Goal: Transaction & Acquisition: Download file/media

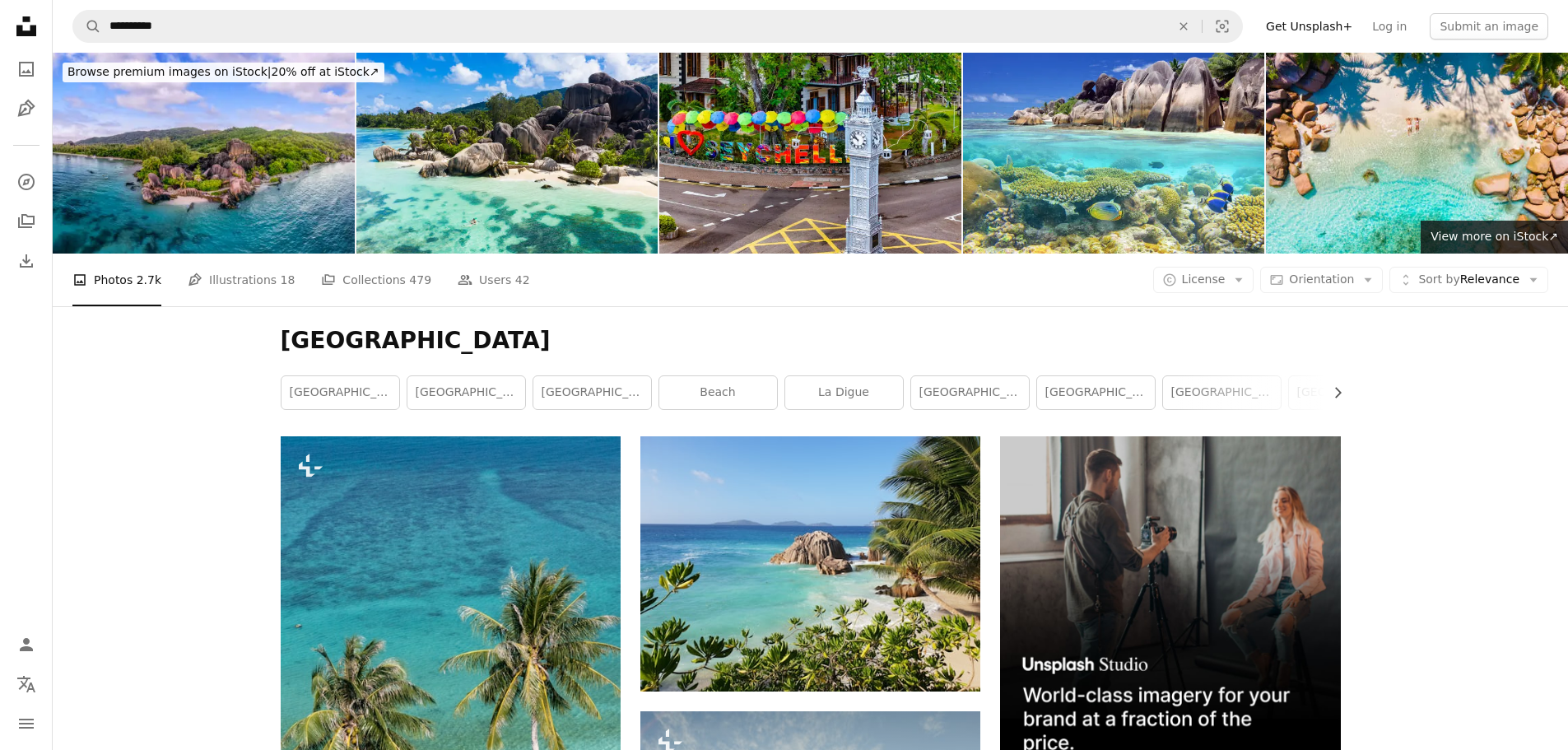
scroll to position [15063, 0]
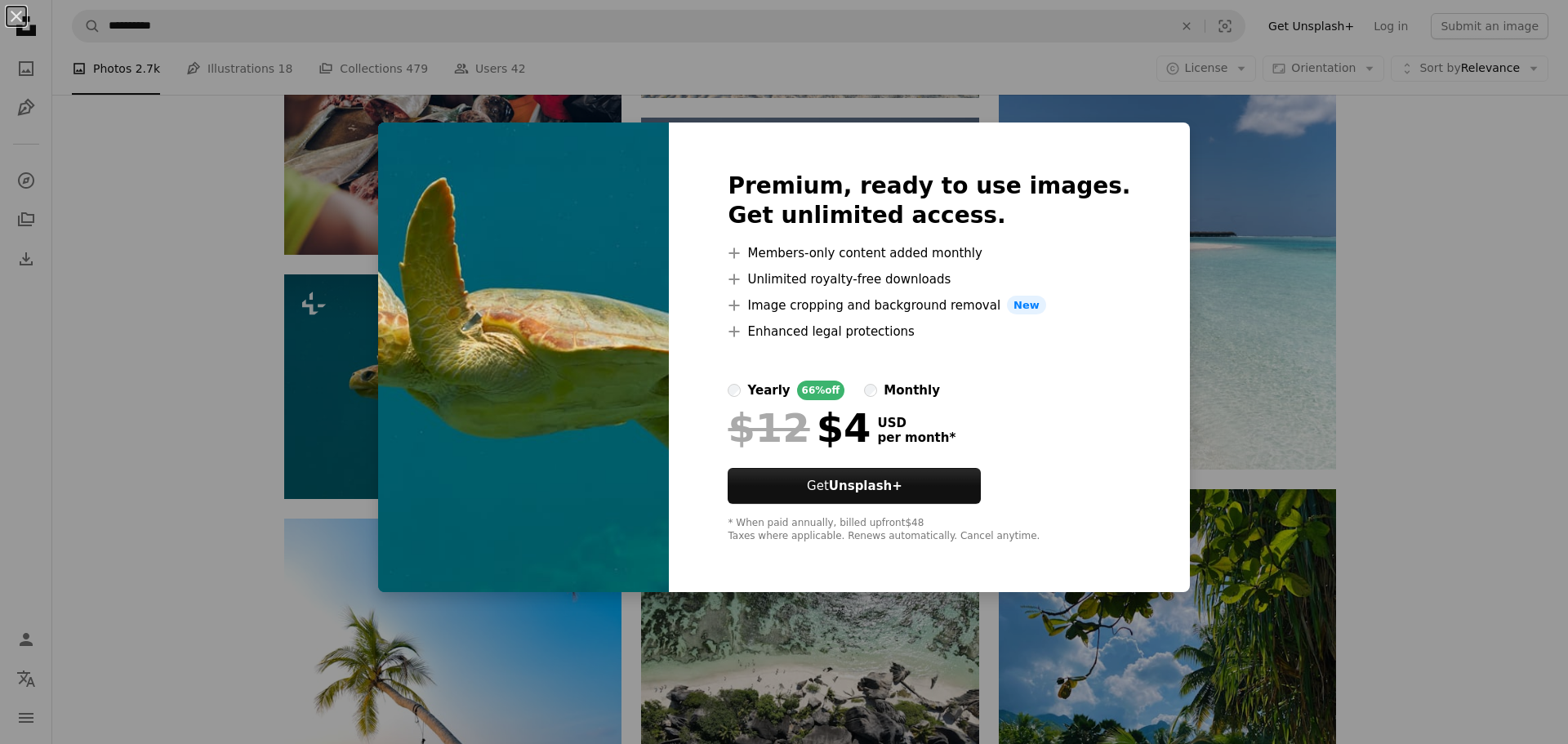
click at [1168, 162] on div "An X shape Premium, ready to use images. Get unlimited access. A plus sign Memb…" at bounding box center [784, 372] width 1568 height 744
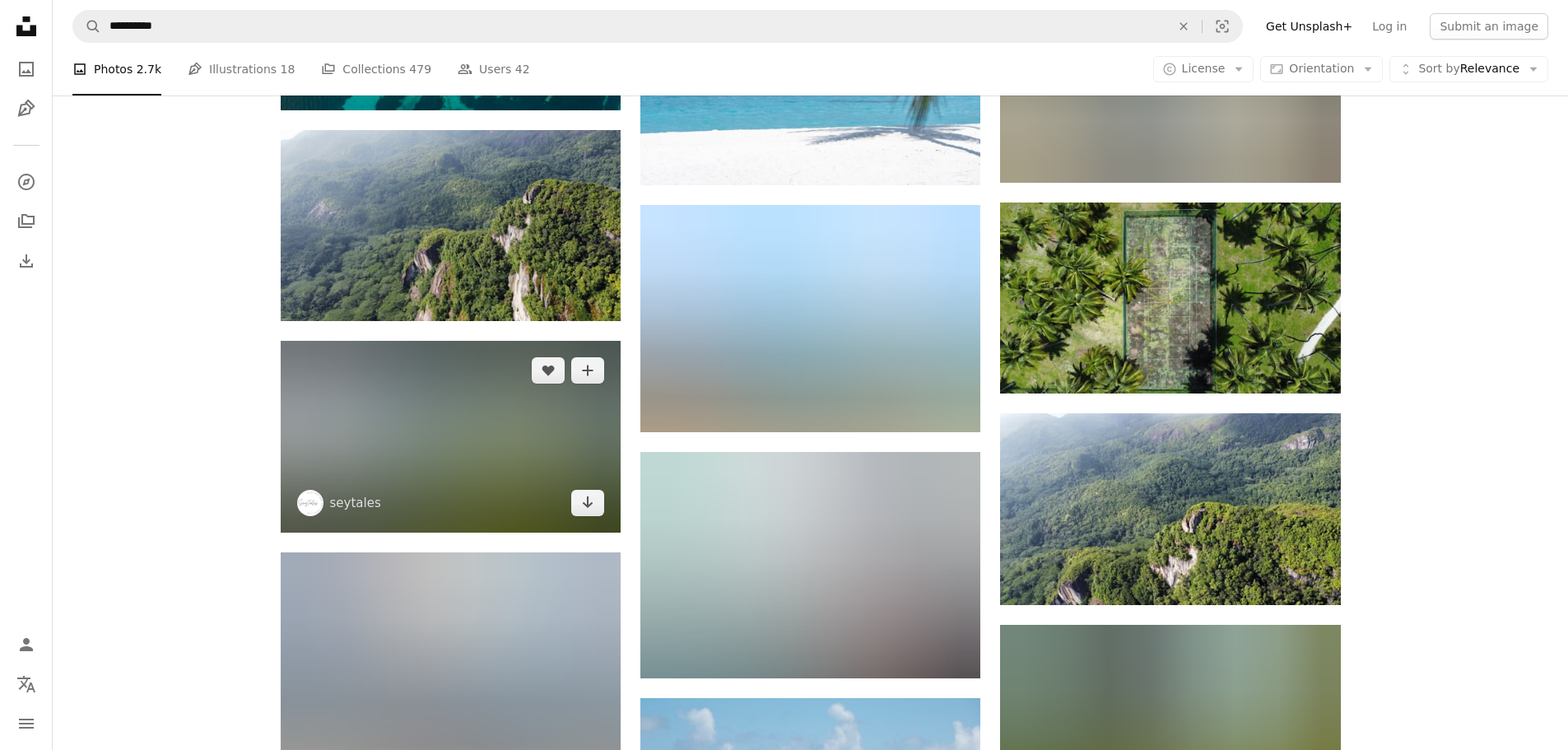
scroll to position [23047, 0]
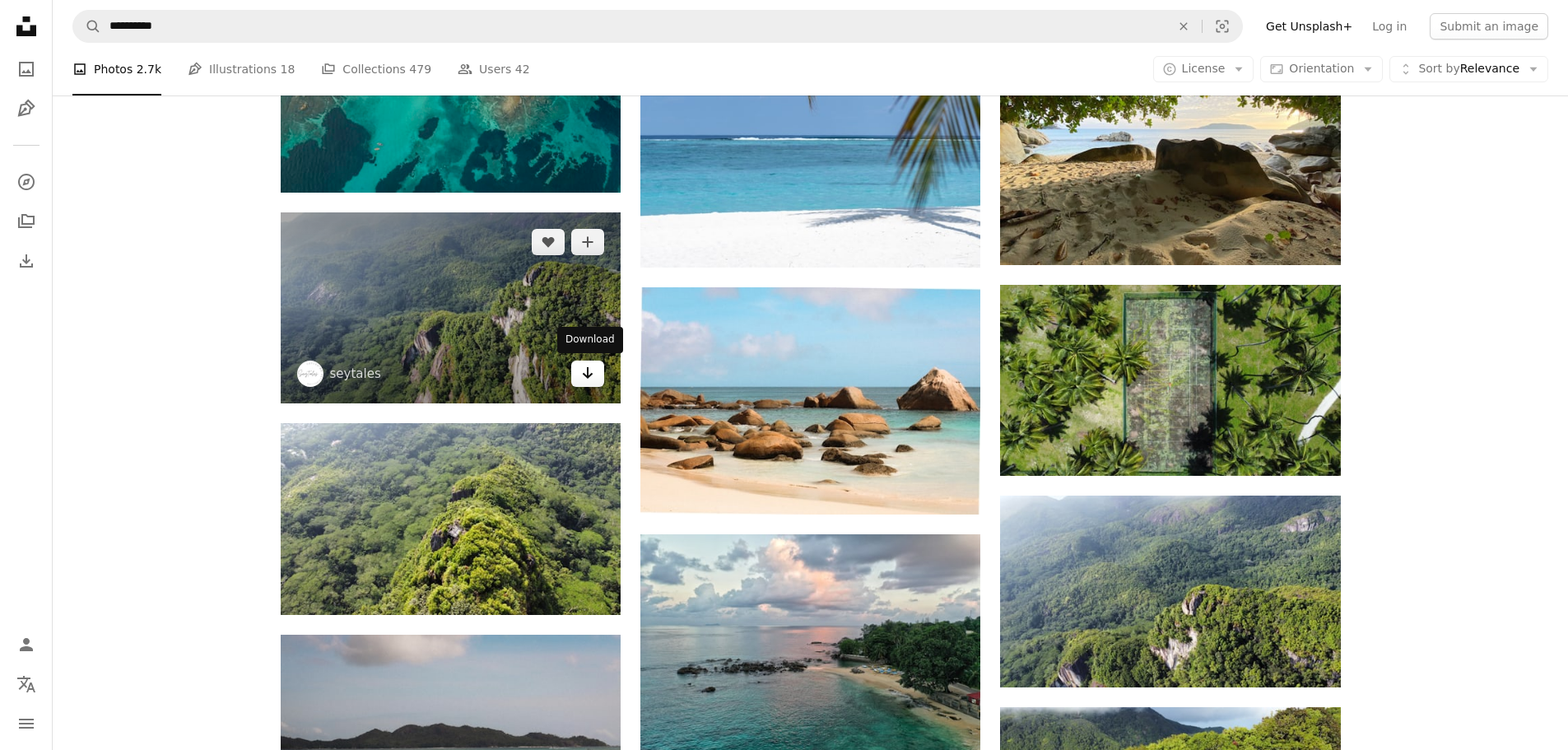
click at [586, 379] on icon "Arrow pointing down" at bounding box center [588, 372] width 13 height 19
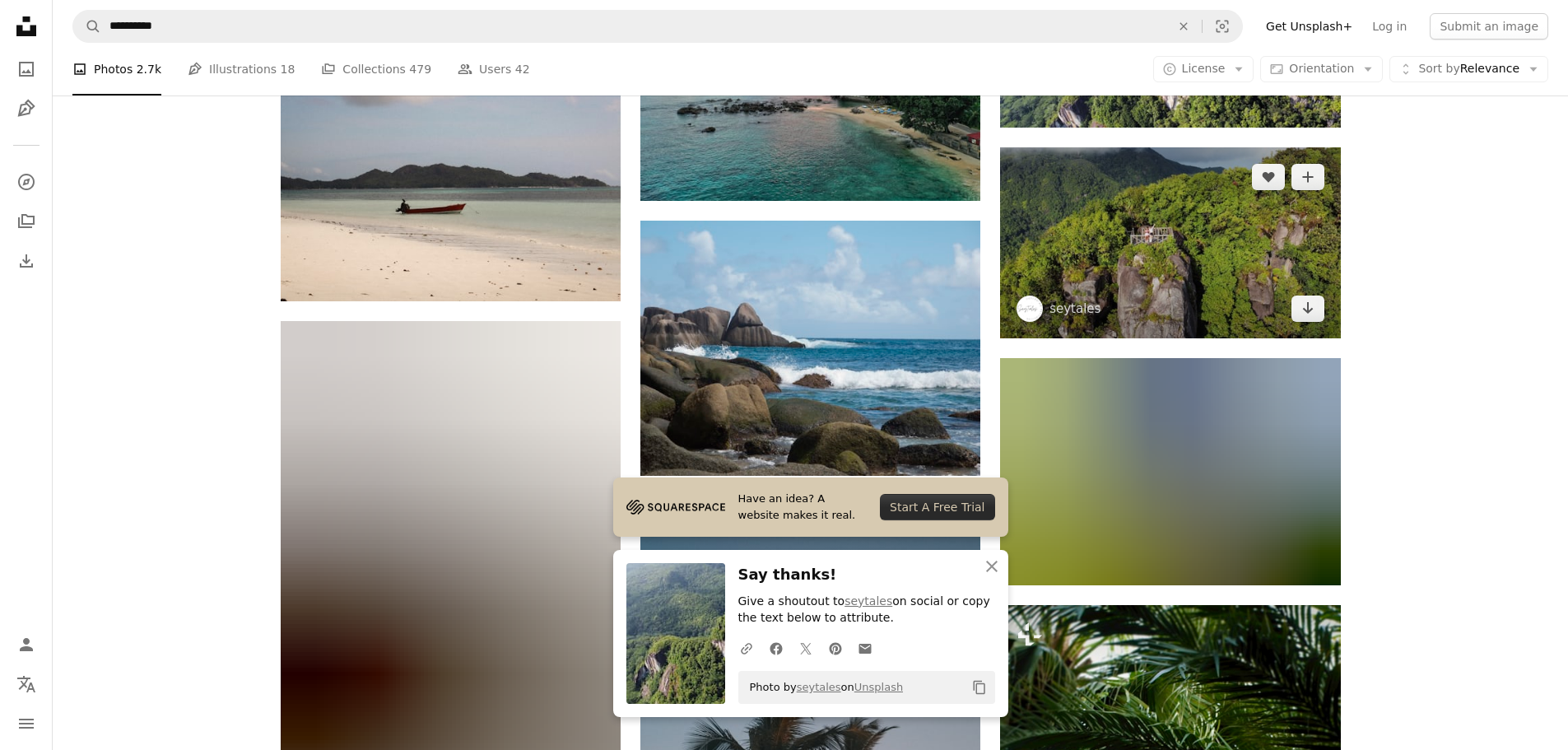
scroll to position [23459, 0]
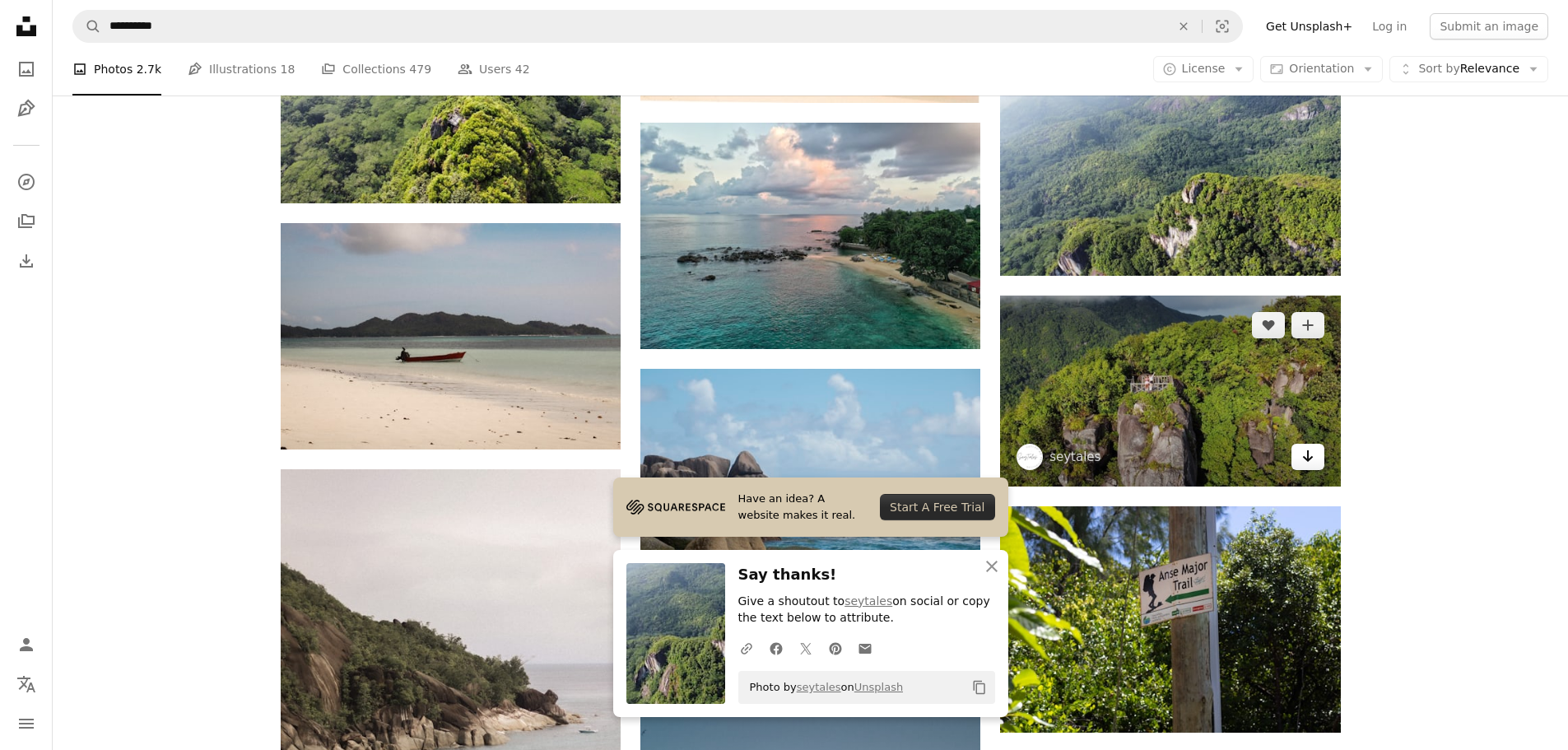
click at [1306, 459] on icon "Download" at bounding box center [1307, 456] width 11 height 12
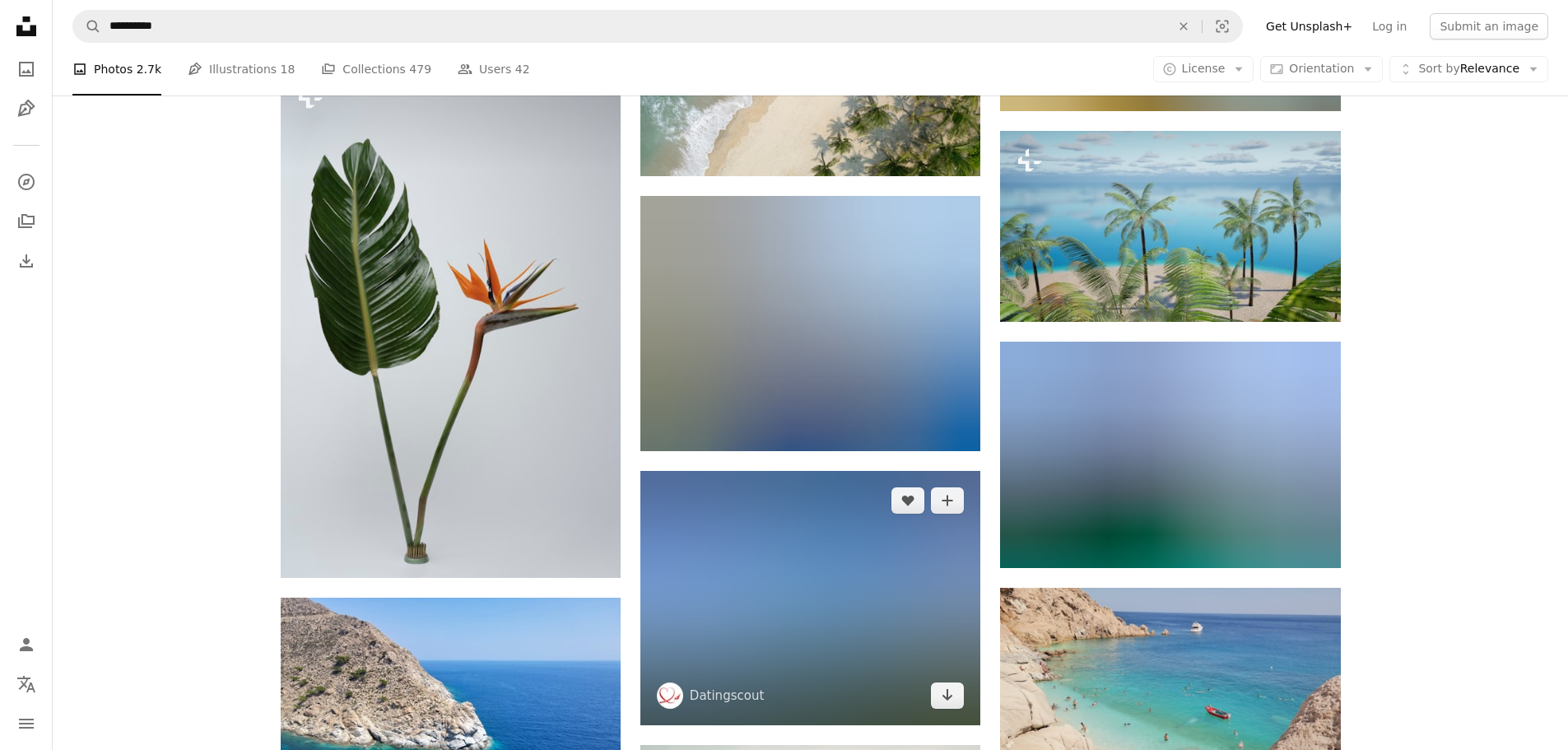
scroll to position [35558, 0]
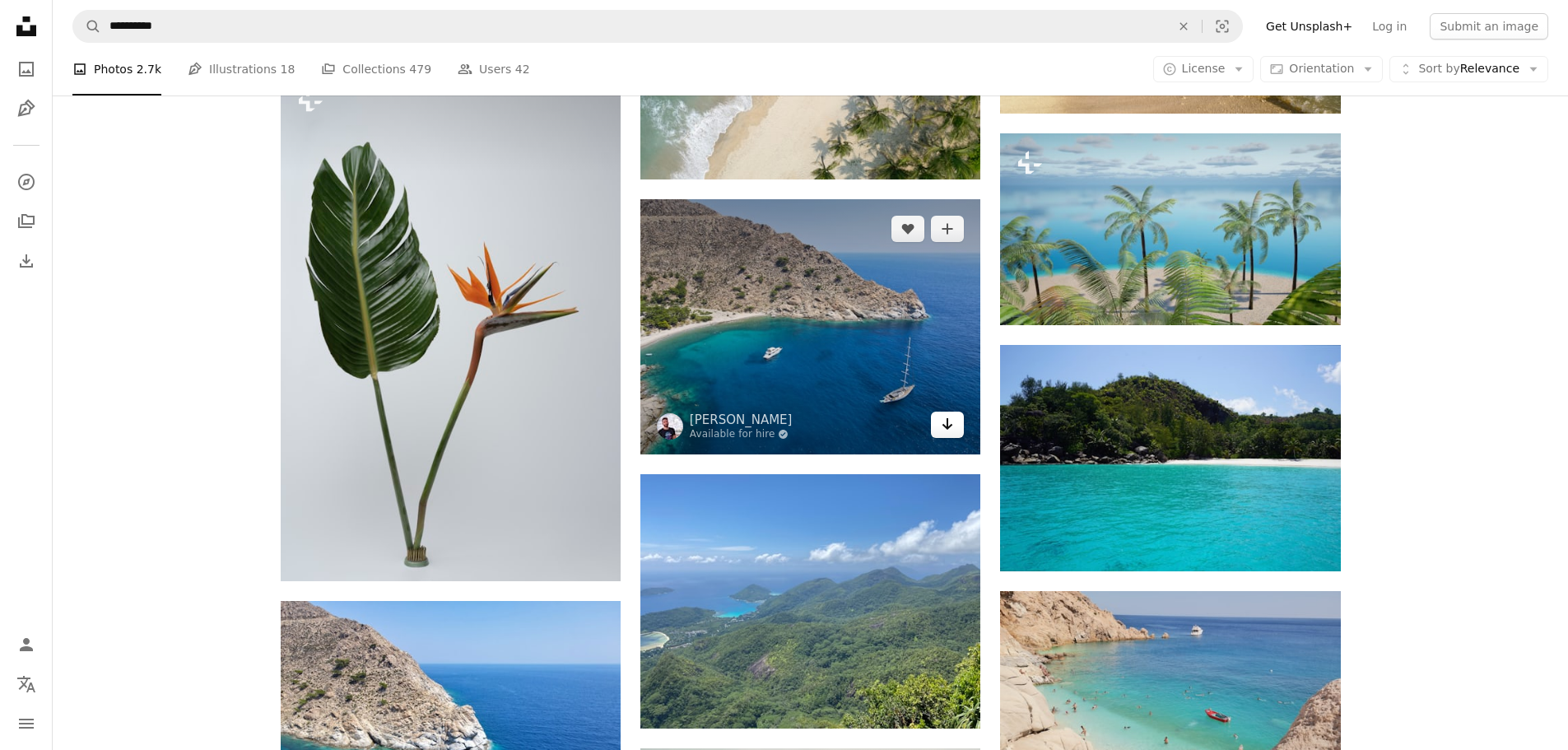
click at [950, 426] on icon "Arrow pointing down" at bounding box center [947, 423] width 13 height 19
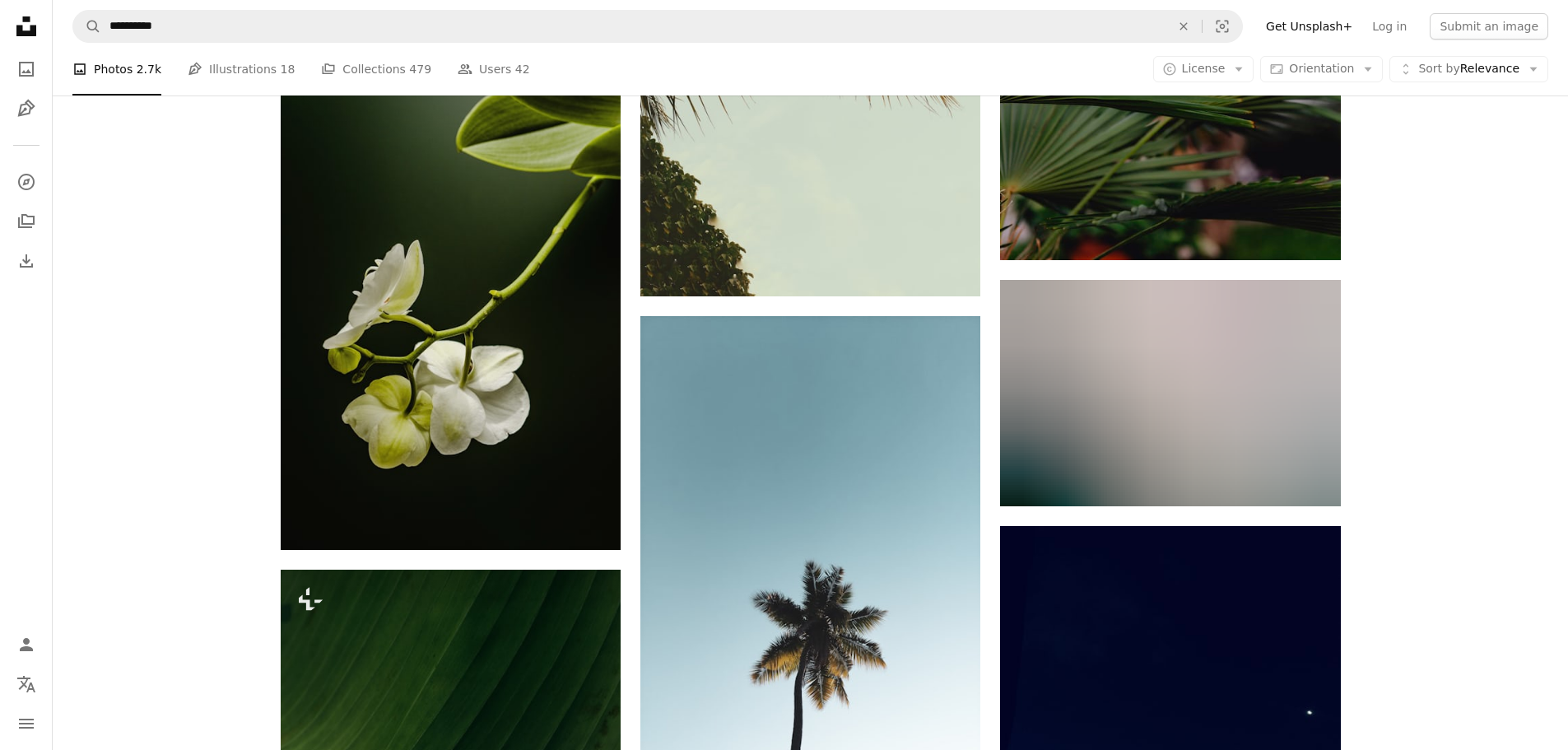
scroll to position [45848, 0]
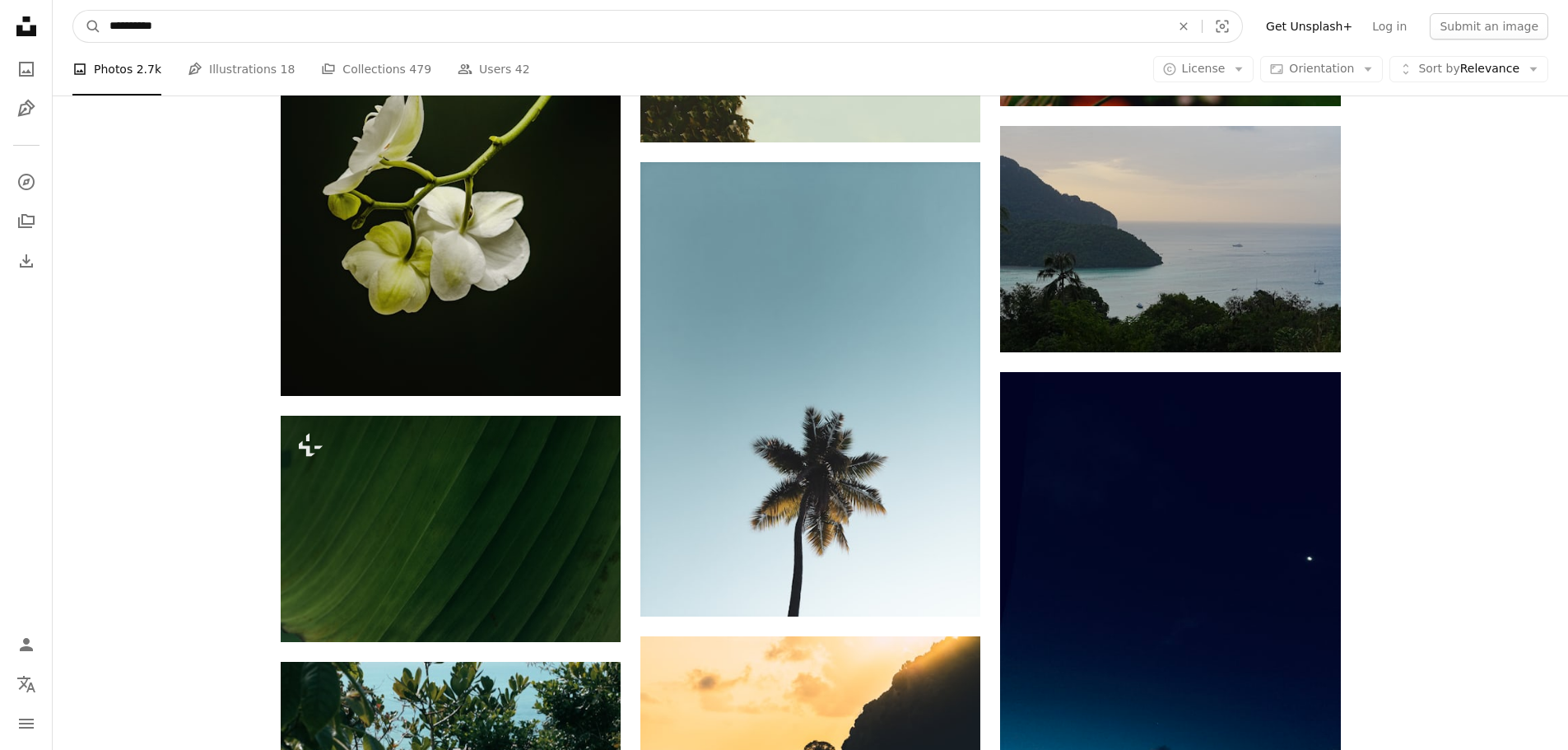
click at [411, 29] on input "**********" at bounding box center [633, 26] width 1064 height 31
type input "**********"
click at [73, 11] on button "A magnifying glass" at bounding box center [87, 26] width 28 height 31
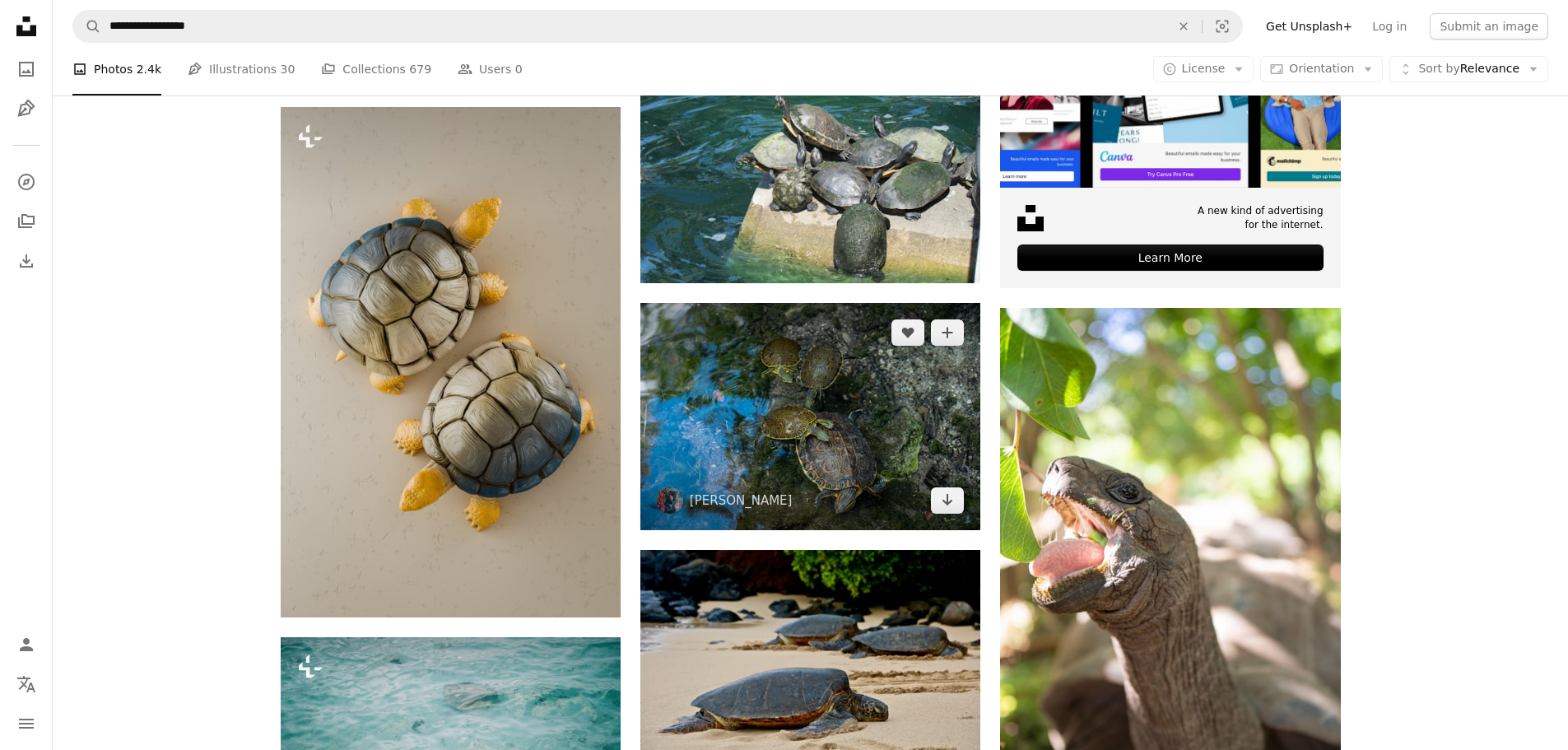
scroll to position [823, 0]
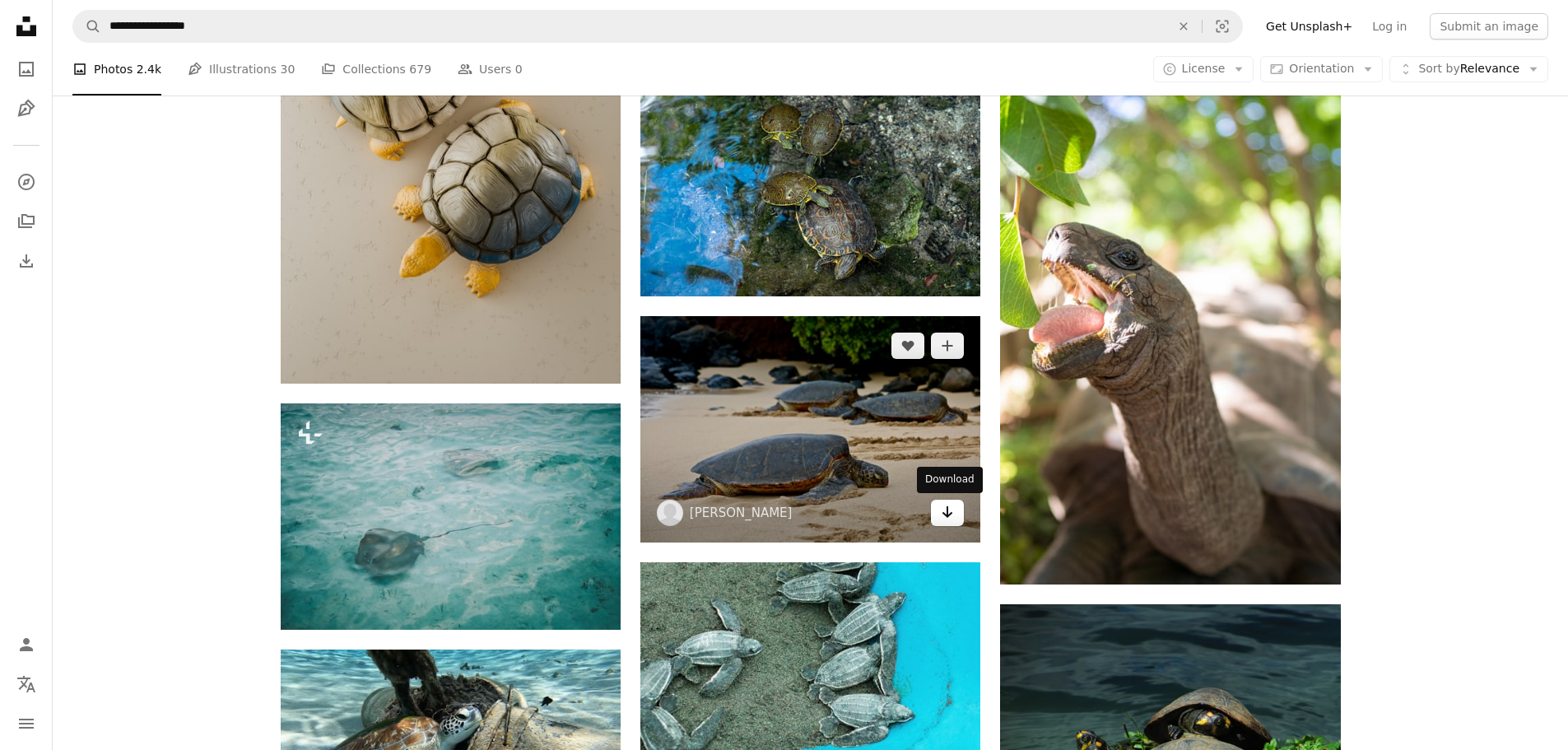
click at [941, 512] on icon "Arrow pointing down" at bounding box center [947, 512] width 13 height 19
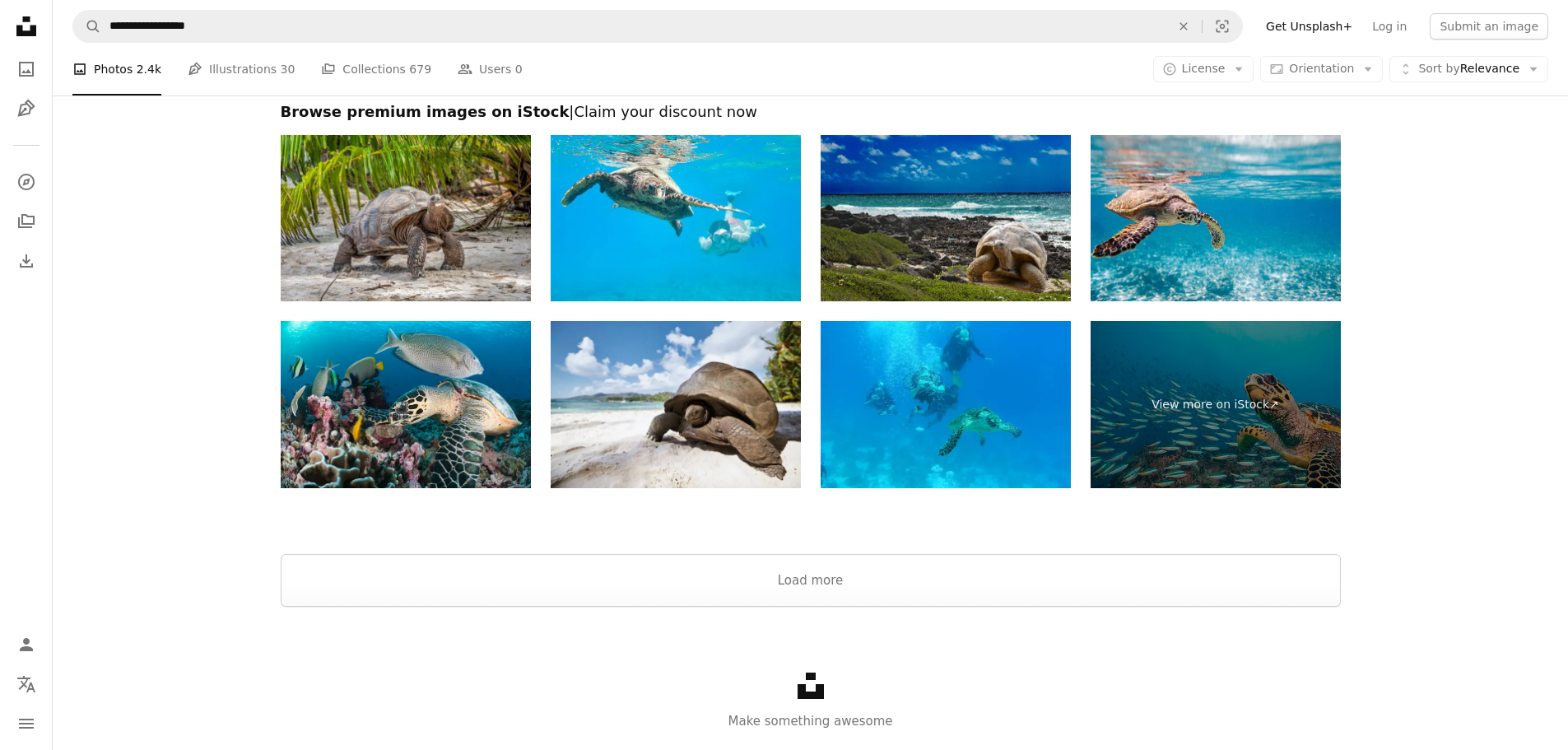
scroll to position [2881, 0]
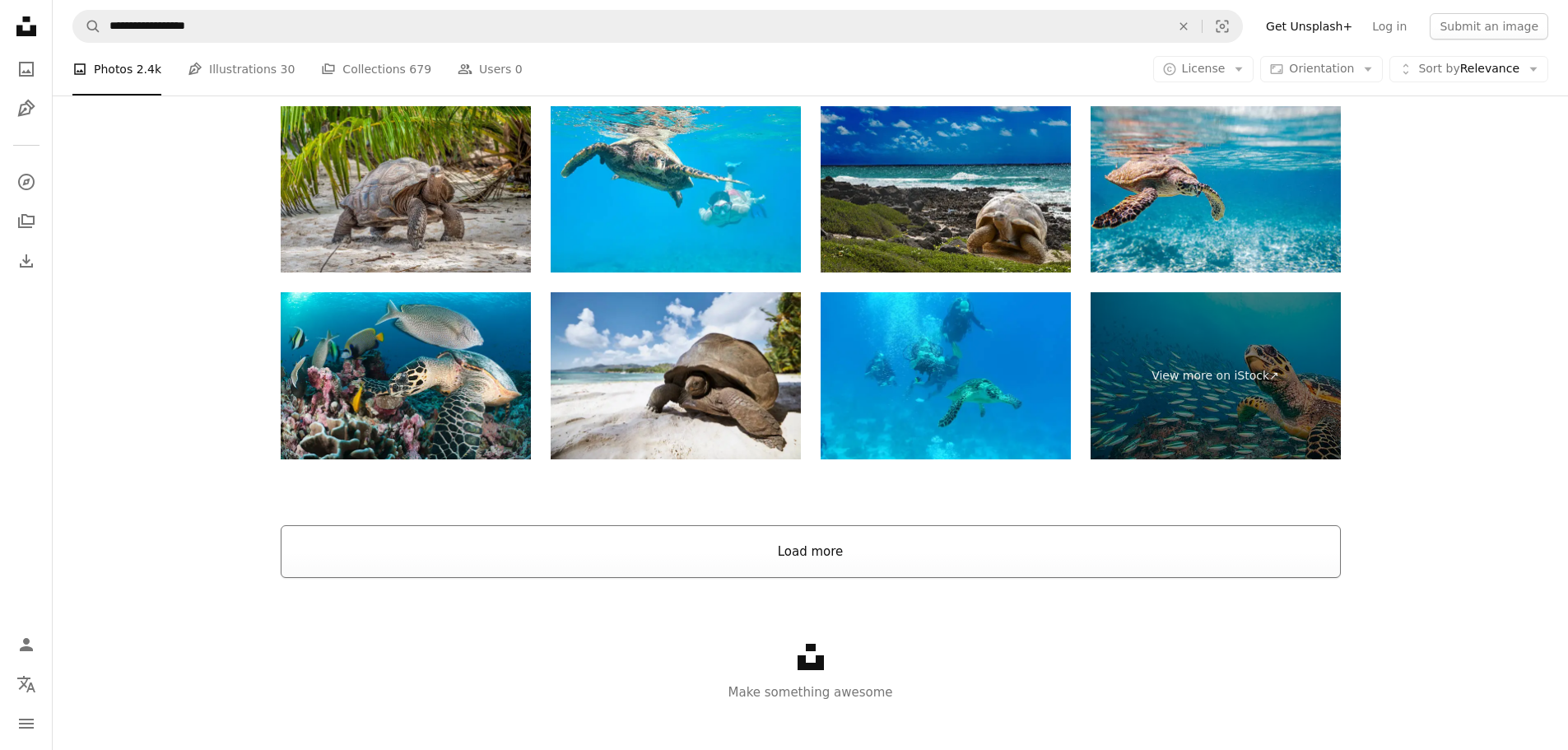
click at [729, 544] on button "Load more" at bounding box center [811, 551] width 1060 height 53
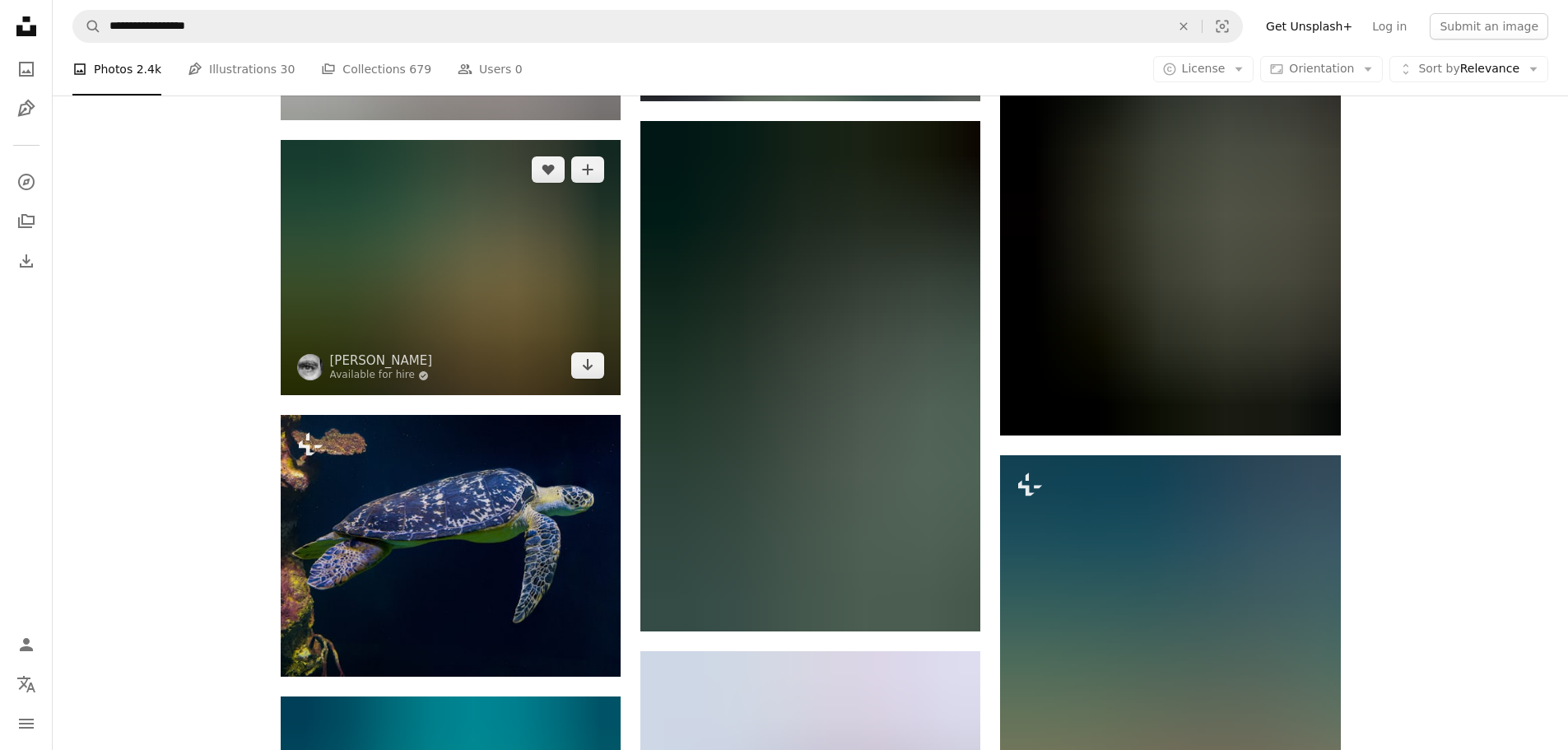
scroll to position [8710, 0]
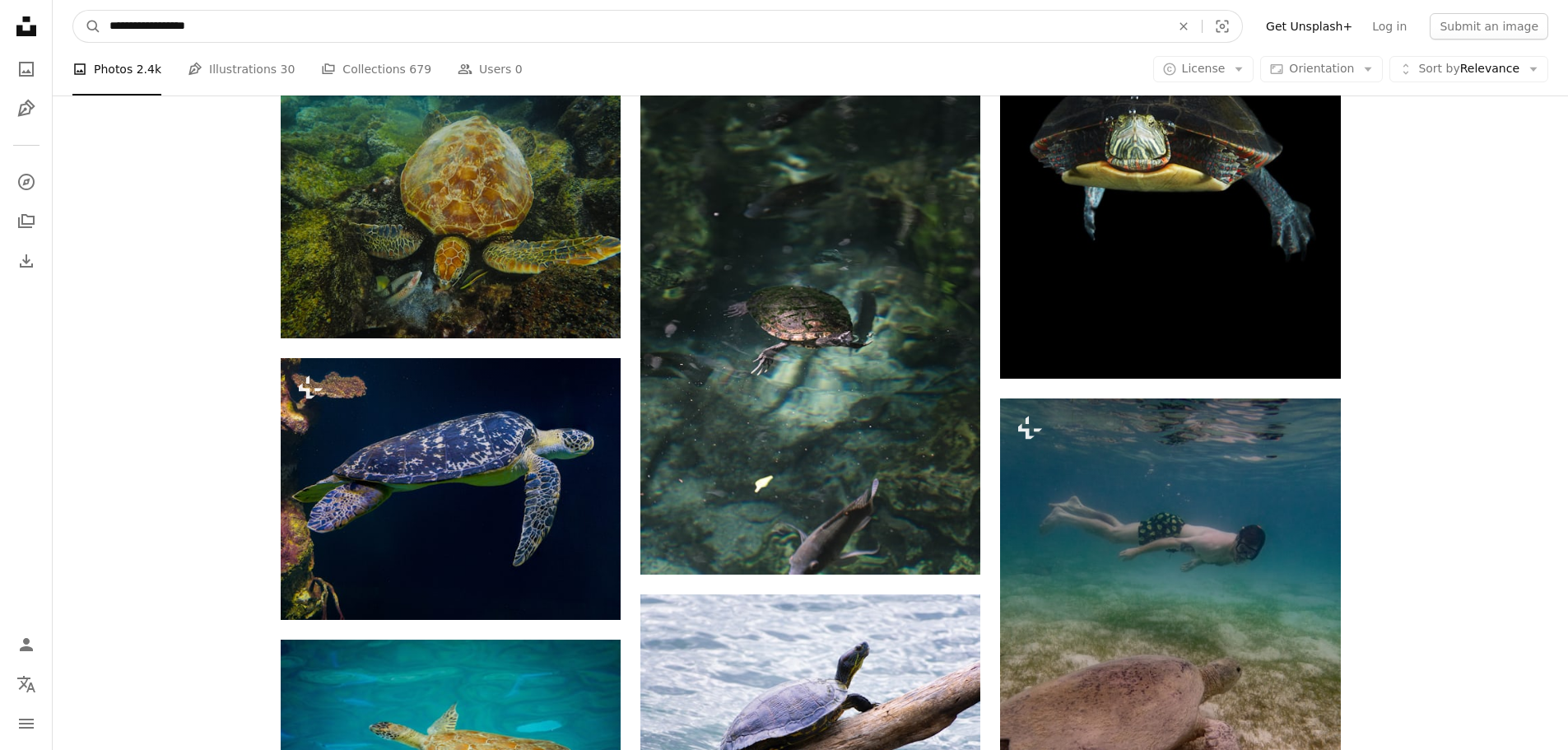
click at [203, 34] on input "**********" at bounding box center [633, 26] width 1064 height 31
type input "**********"
click at [73, 11] on button "A magnifying glass" at bounding box center [87, 26] width 28 height 31
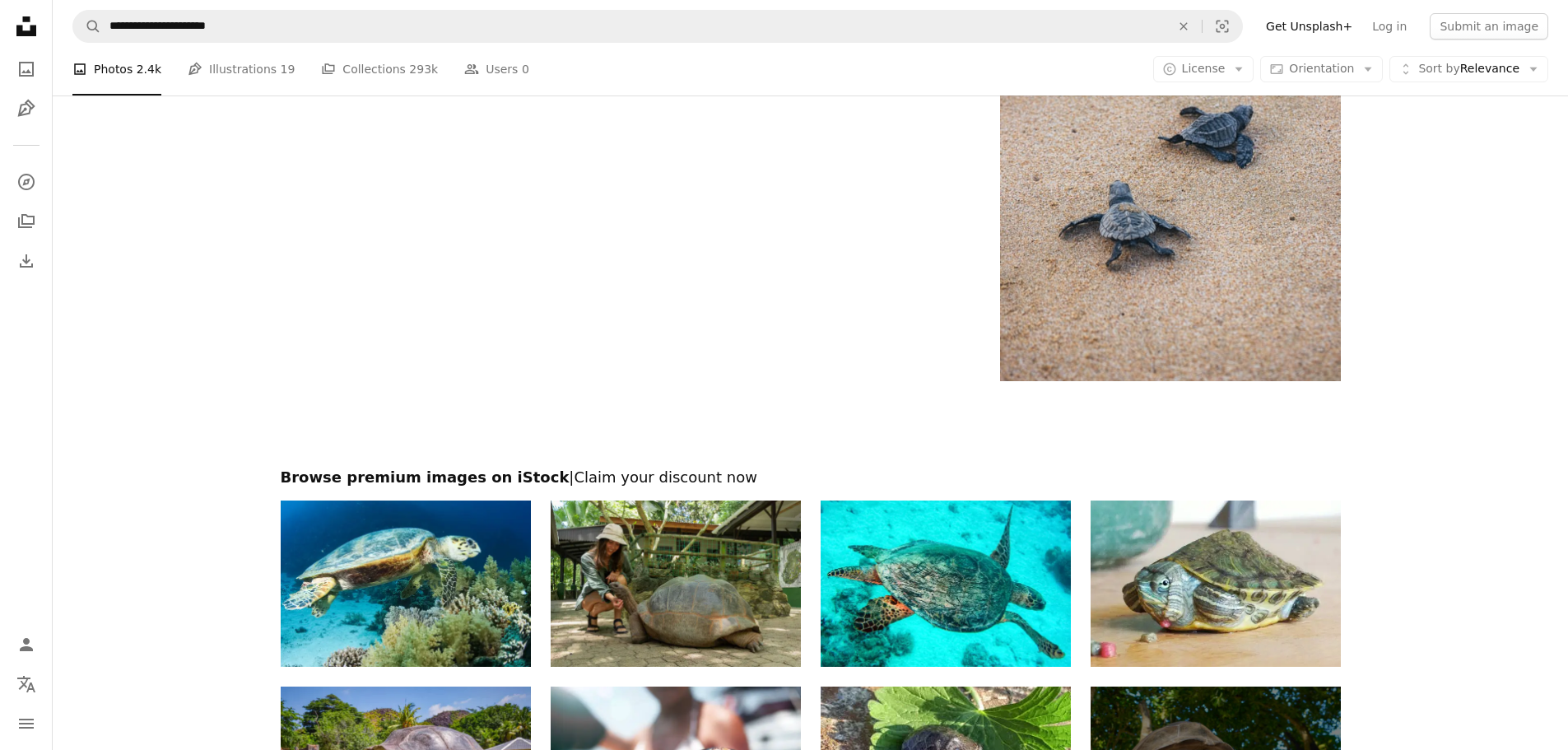
scroll to position [2963, 0]
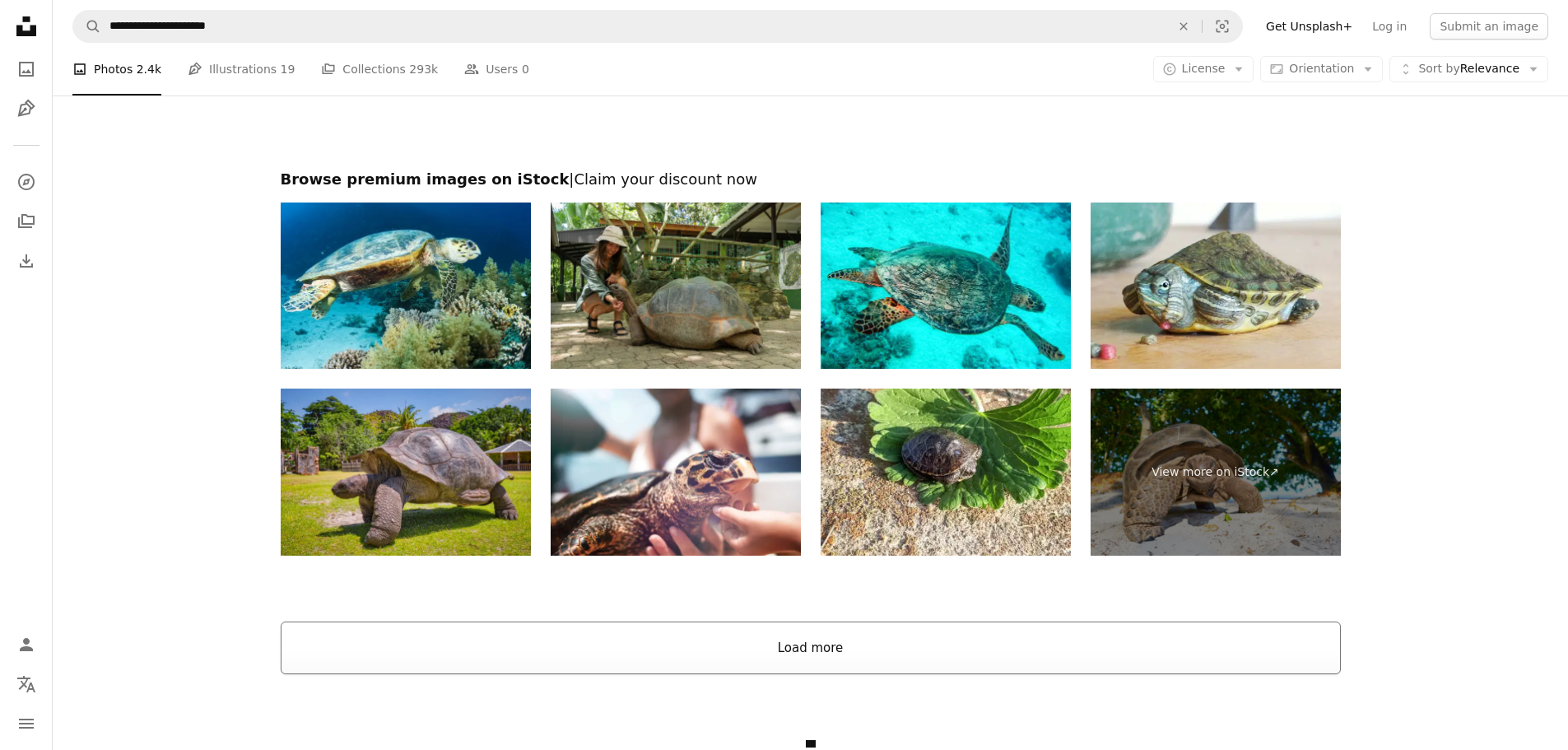
click at [698, 642] on button "Load more" at bounding box center [811, 647] width 1060 height 53
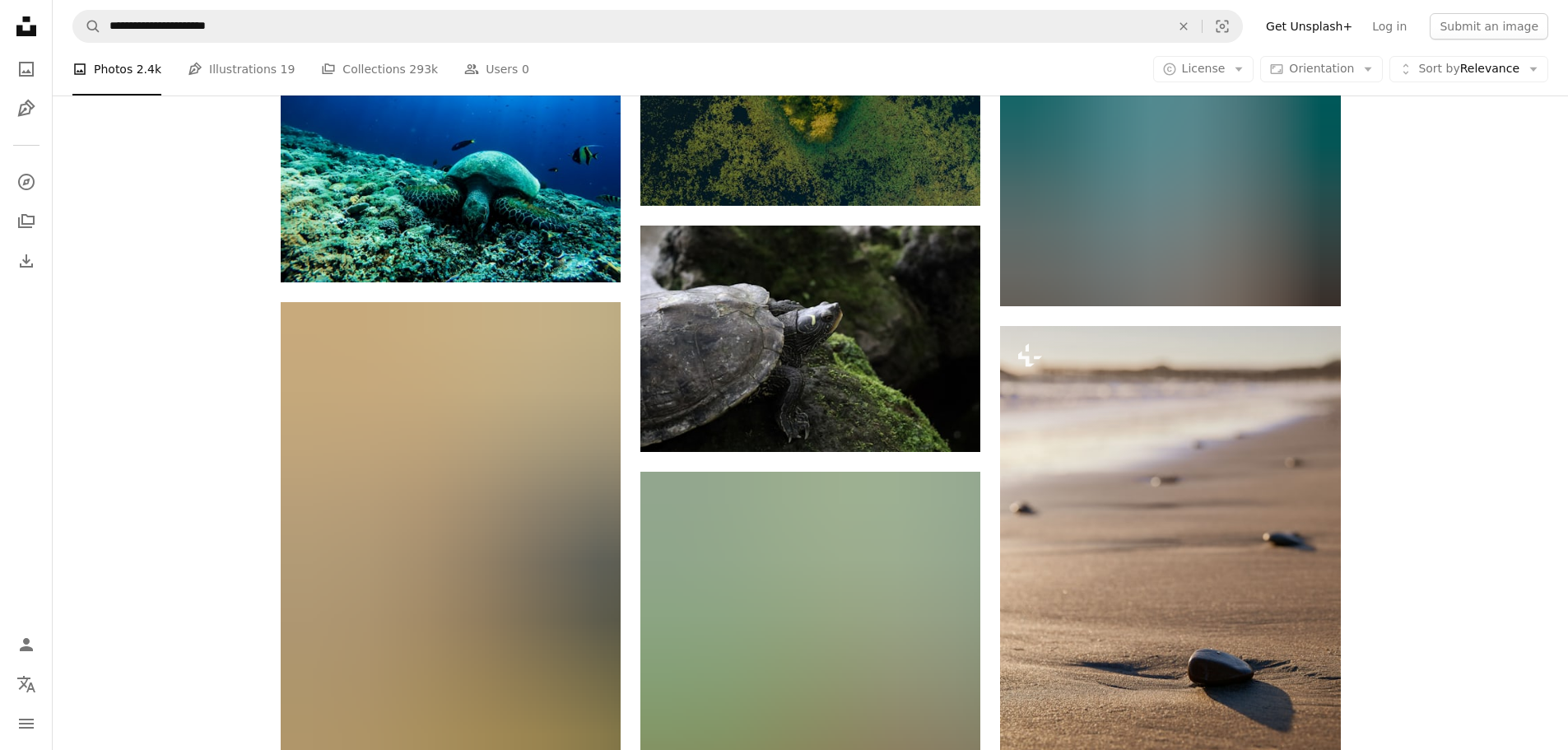
scroll to position [39815, 0]
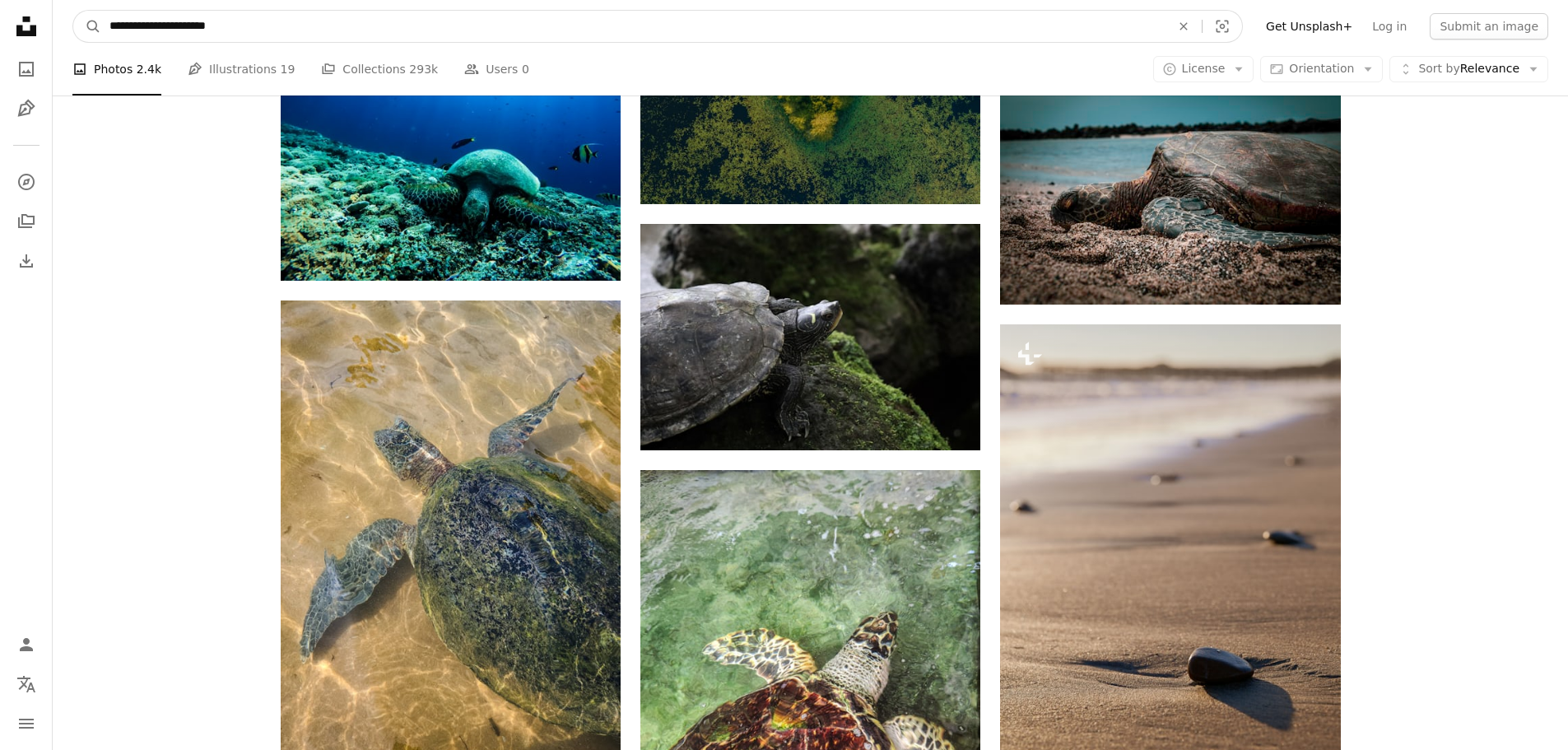
click at [271, 35] on input "**********" at bounding box center [633, 26] width 1064 height 31
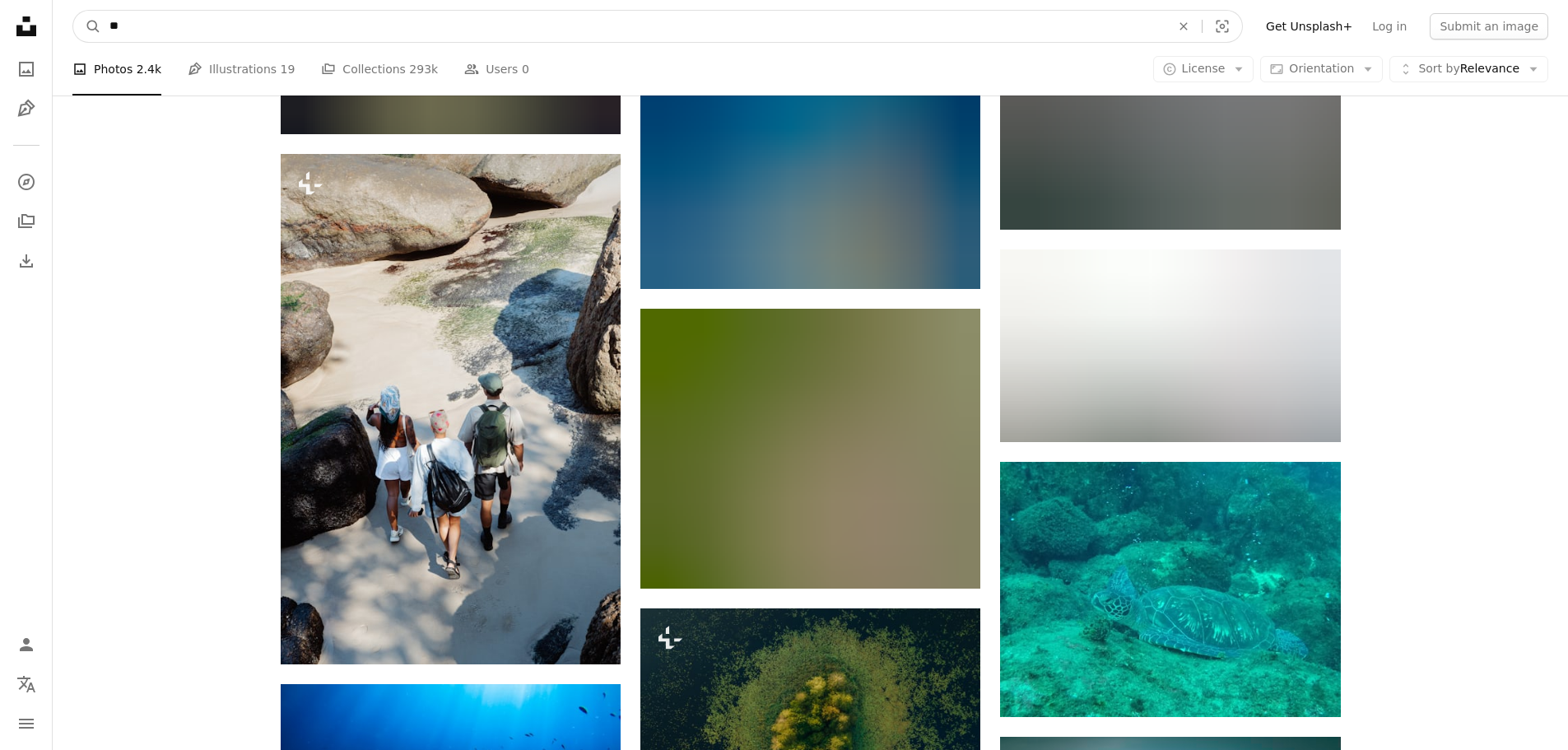
type input "*"
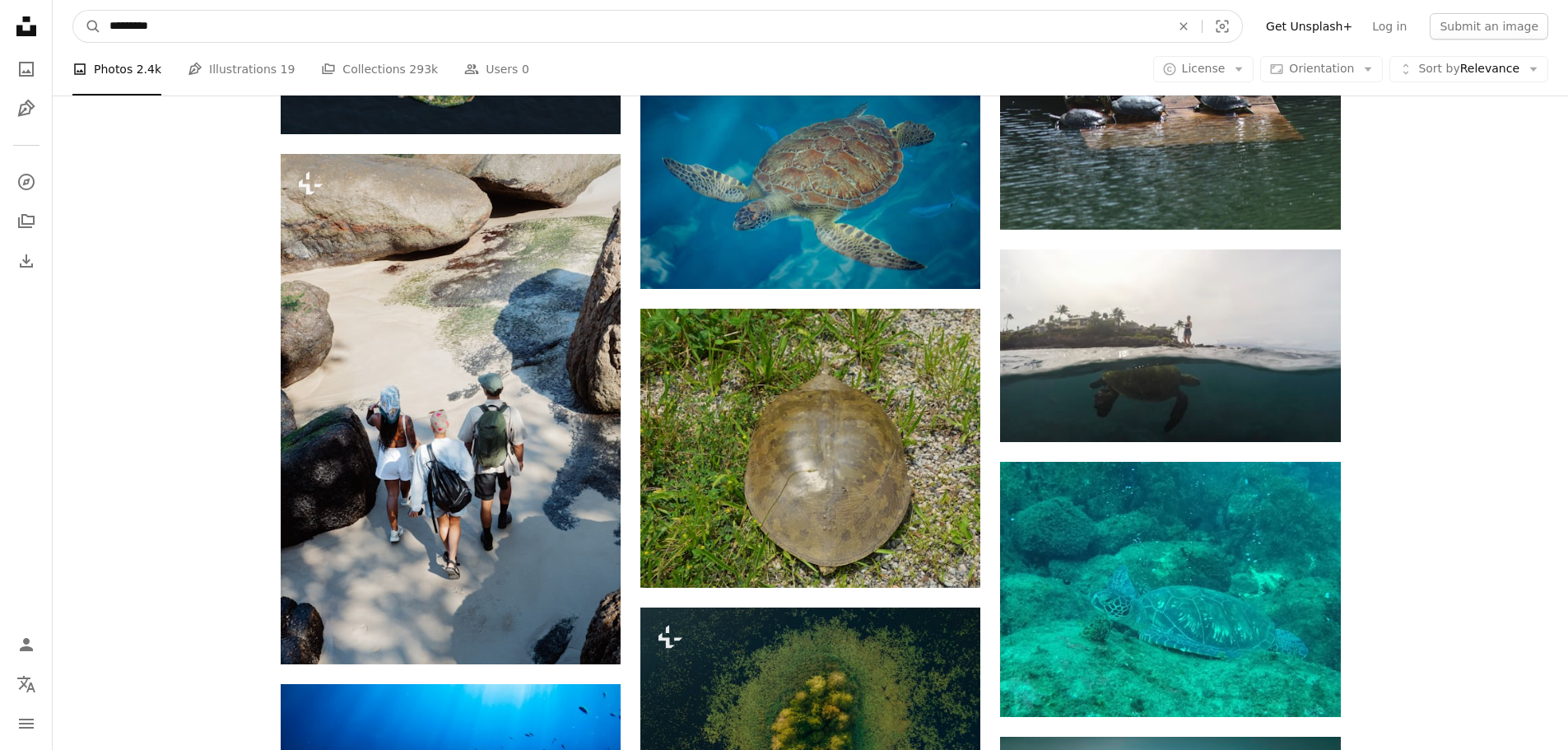
type input "*********"
click at [73, 11] on button "A magnifying glass" at bounding box center [87, 26] width 28 height 31
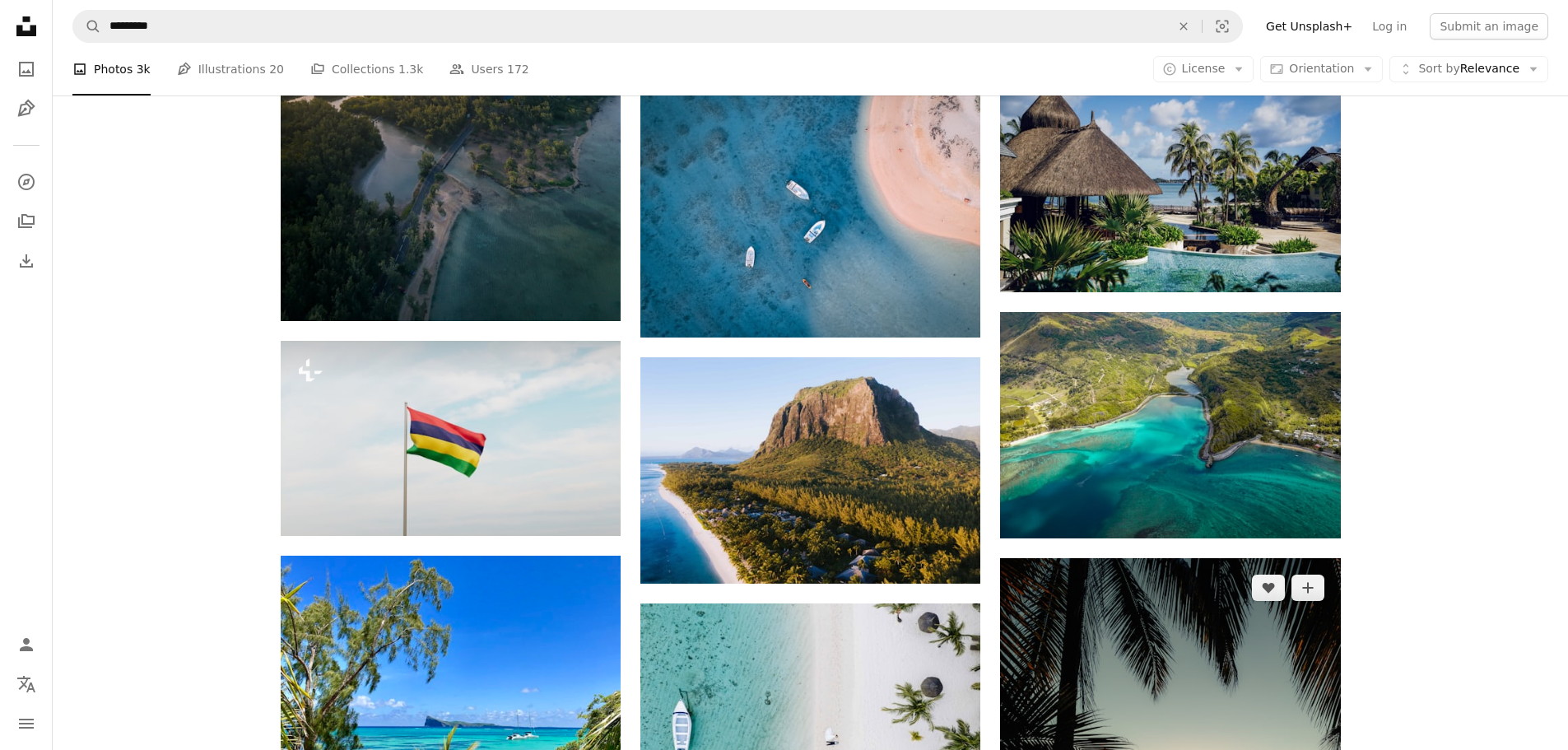
scroll to position [1647, 0]
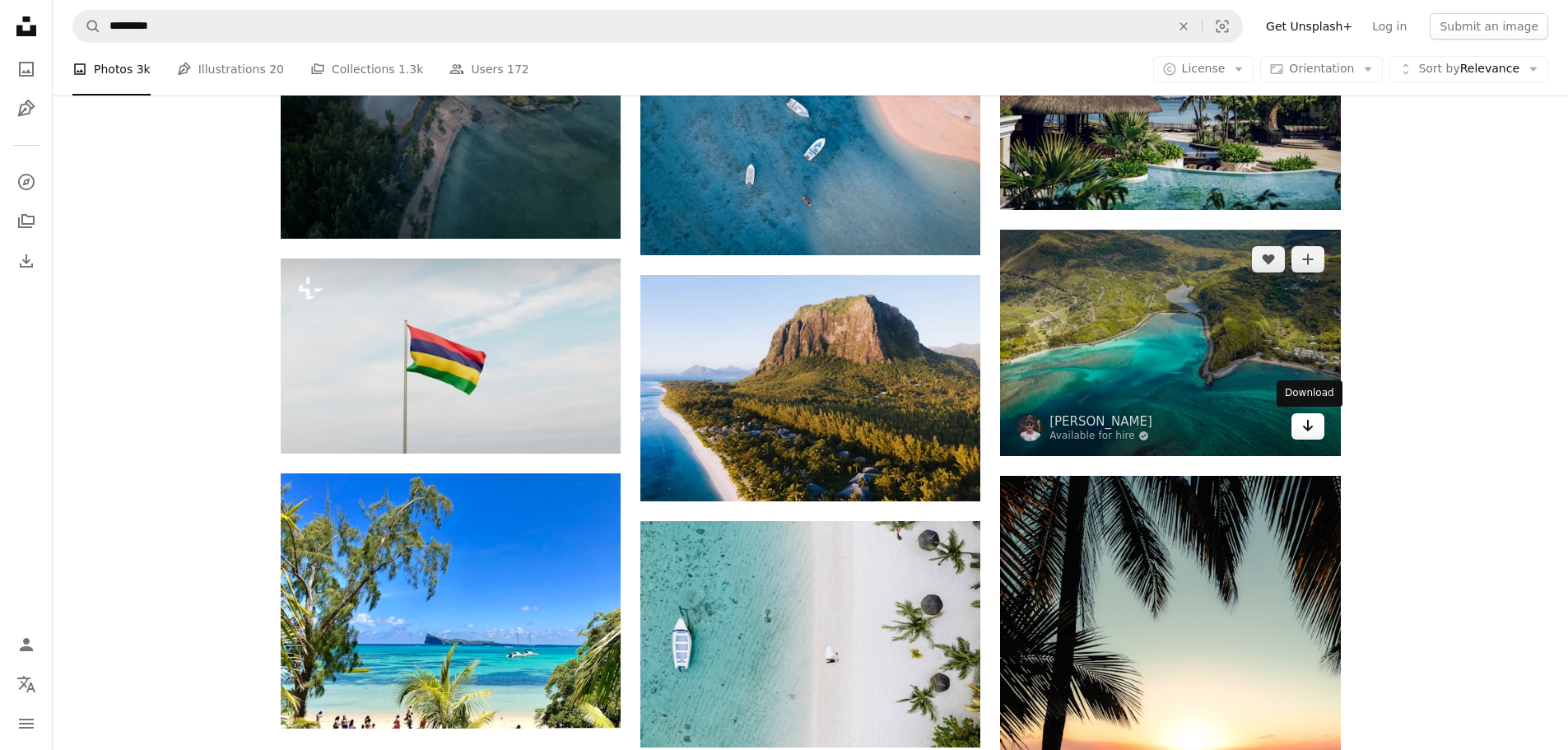
click at [1298, 422] on link "Arrow pointing down" at bounding box center [1308, 426] width 33 height 26
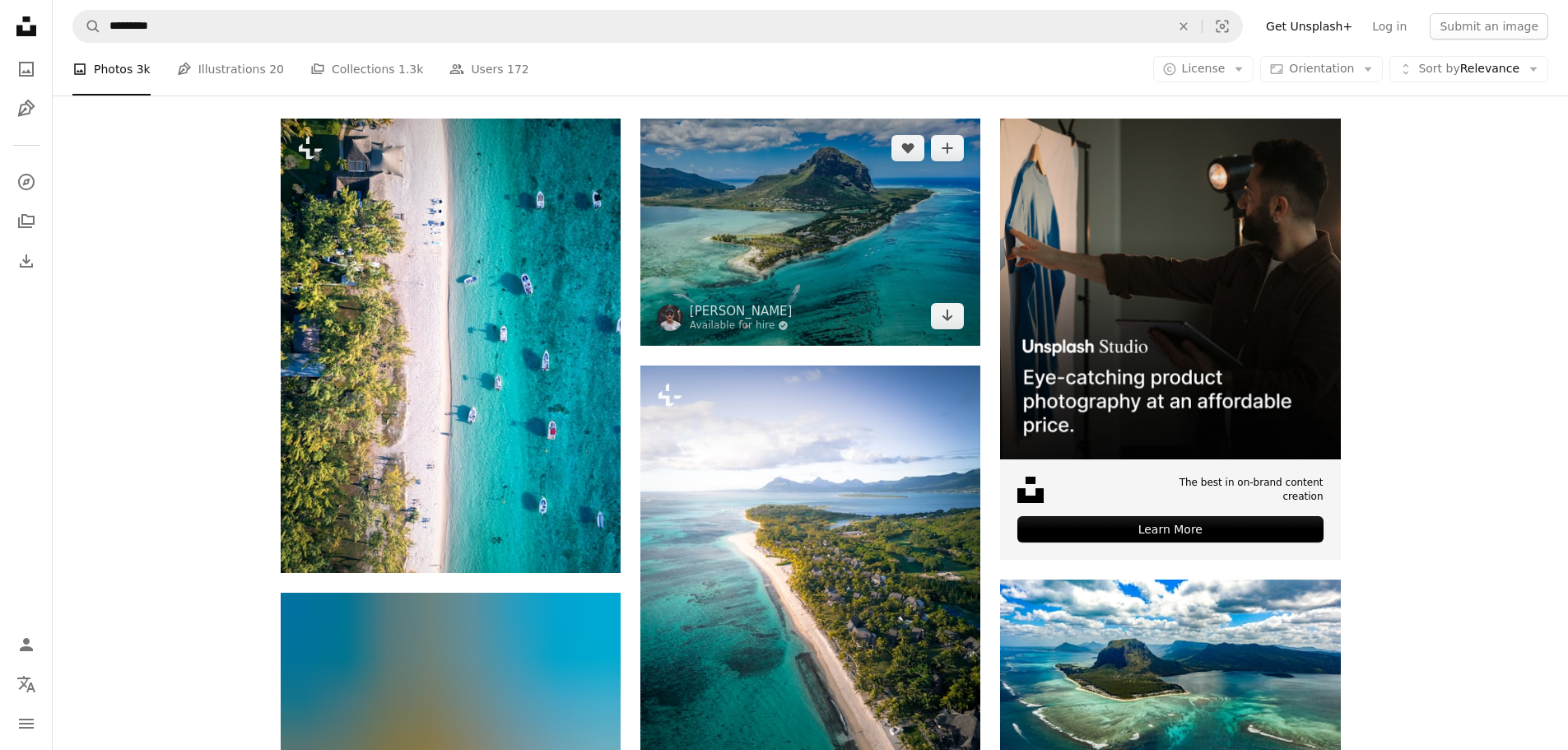
scroll to position [247, 0]
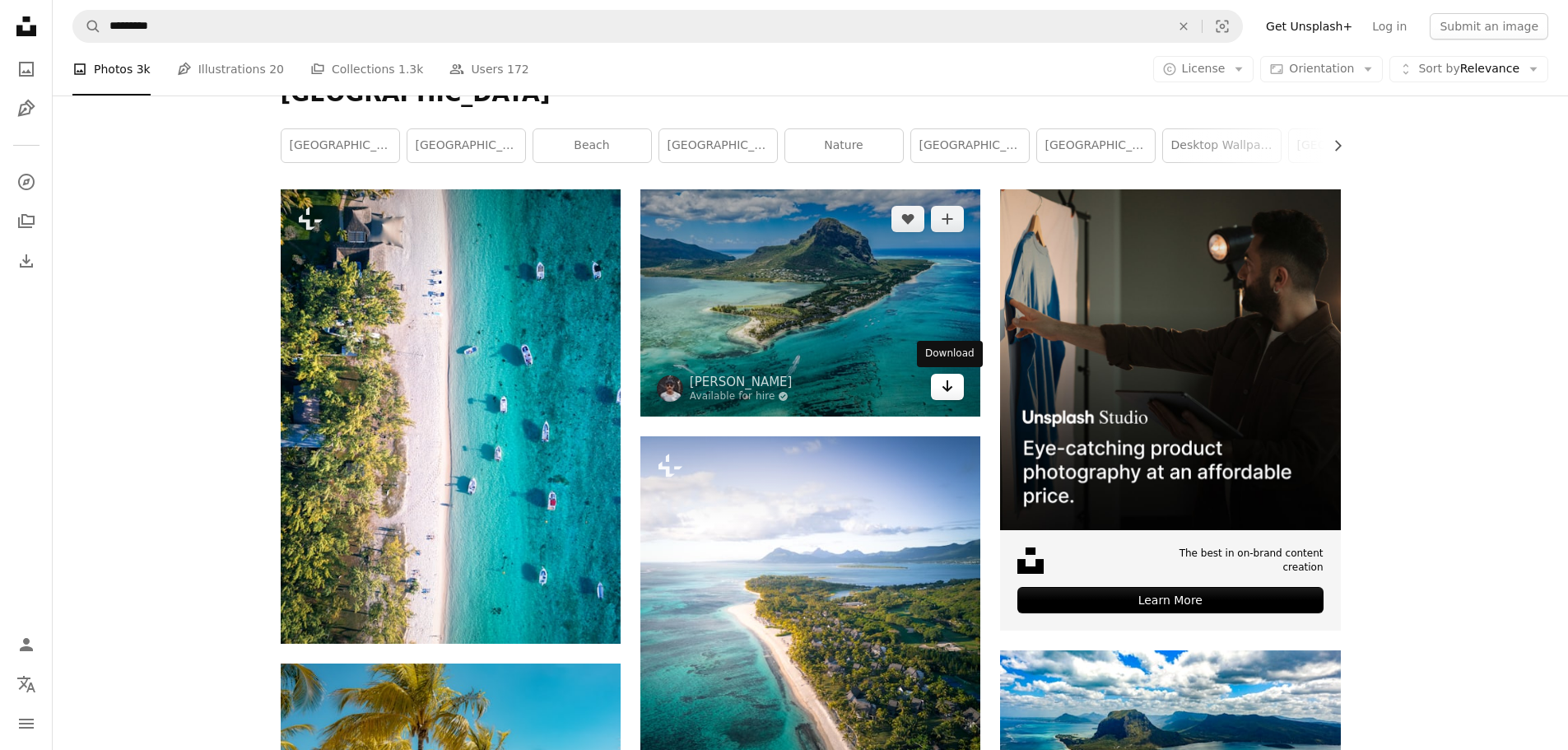
click at [938, 391] on link "Arrow pointing down" at bounding box center [947, 386] width 33 height 26
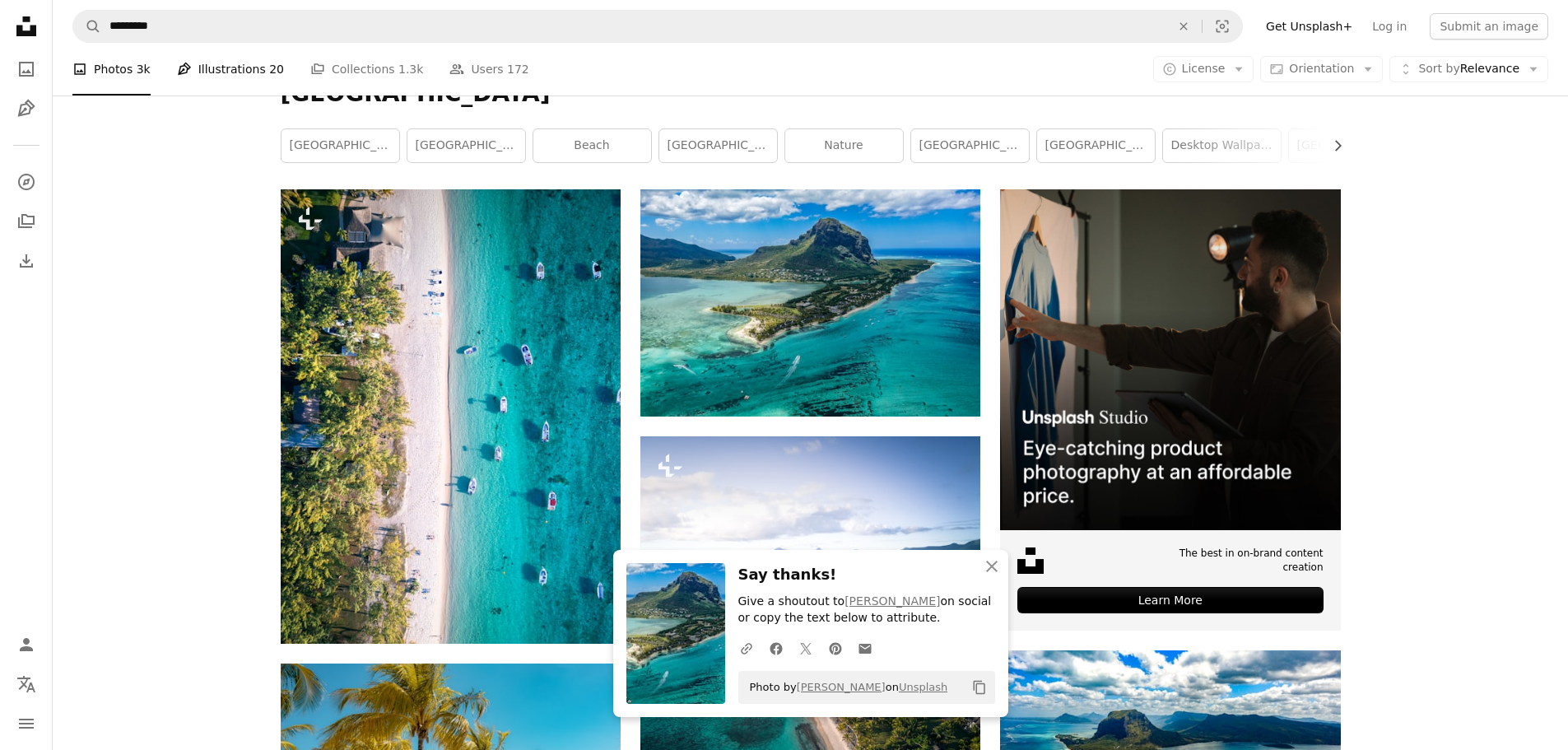
click at [225, 70] on link "Pen Tool Illustrations 20" at bounding box center [230, 69] width 107 height 53
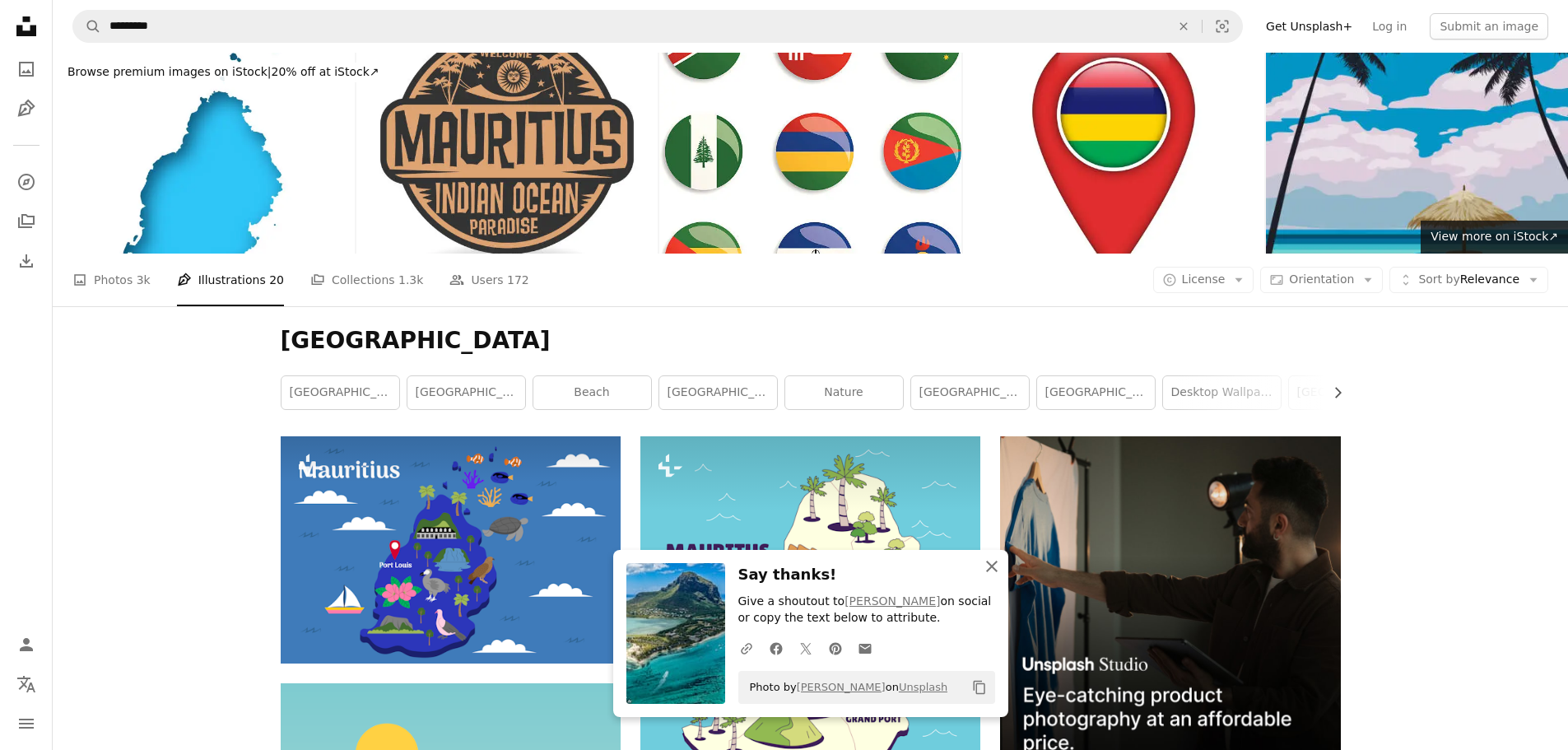
click at [988, 558] on icon "An X shape" at bounding box center [991, 565] width 19 height 19
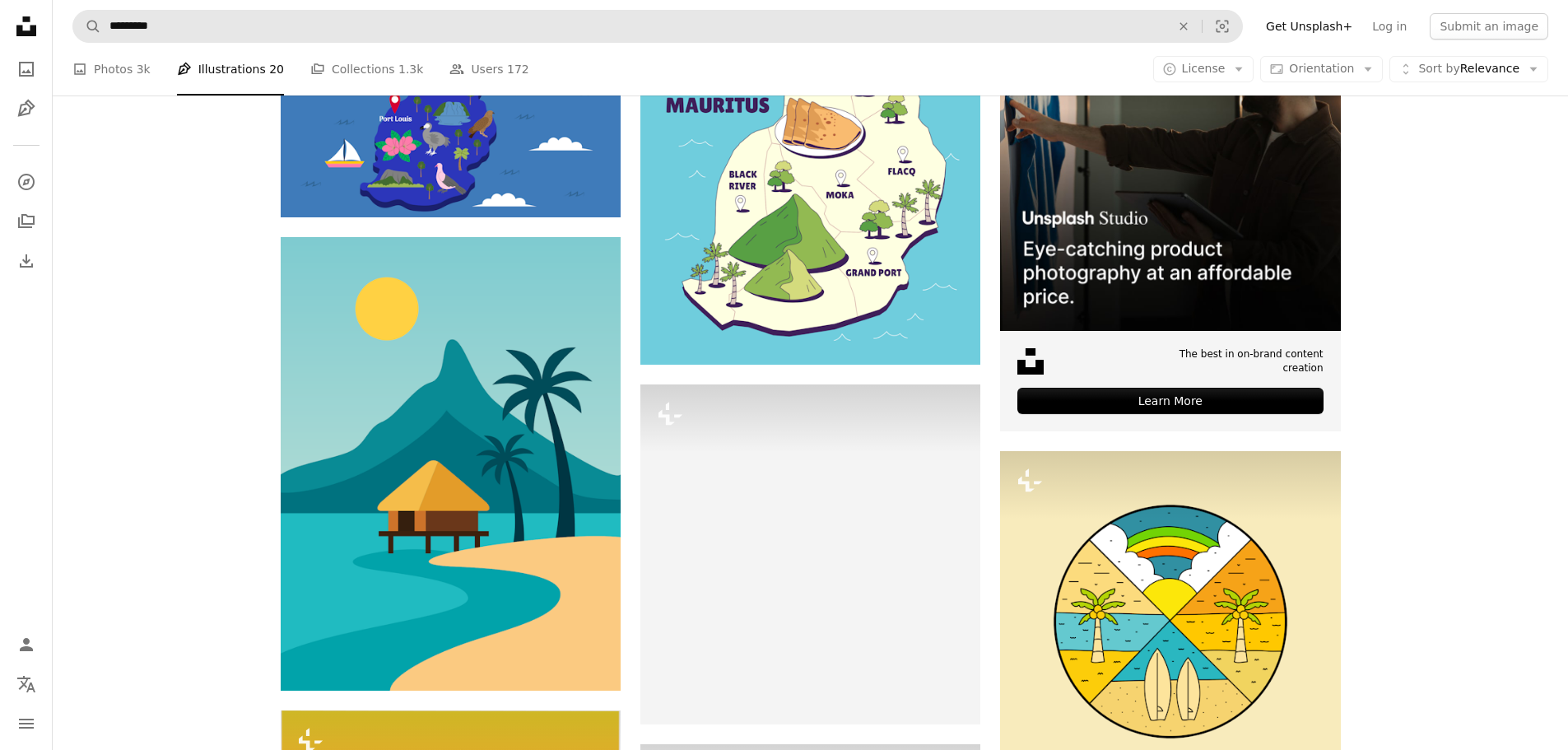
scroll to position [247, 0]
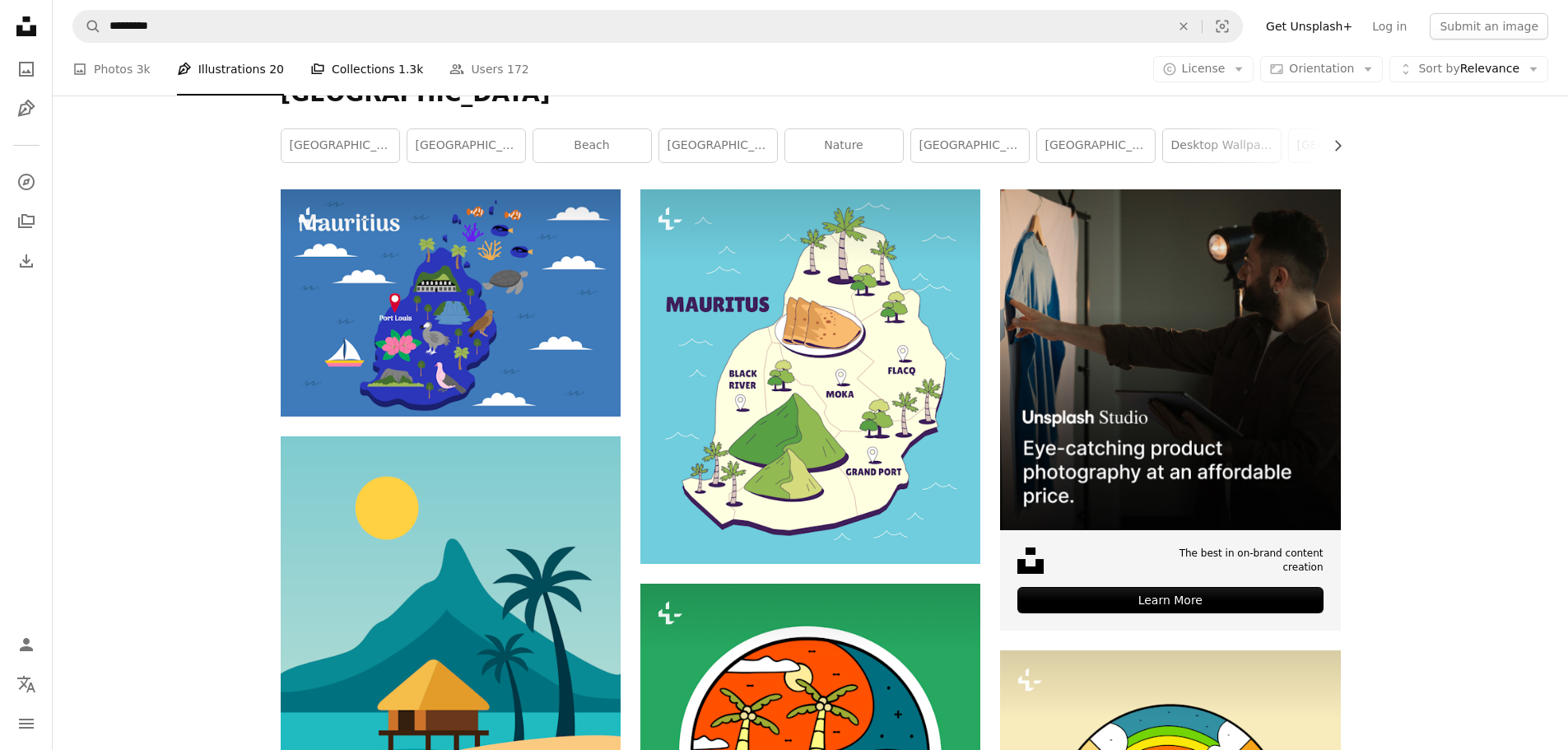
click at [334, 61] on link "A stack of folders Collections 1.3k" at bounding box center [367, 69] width 113 height 53
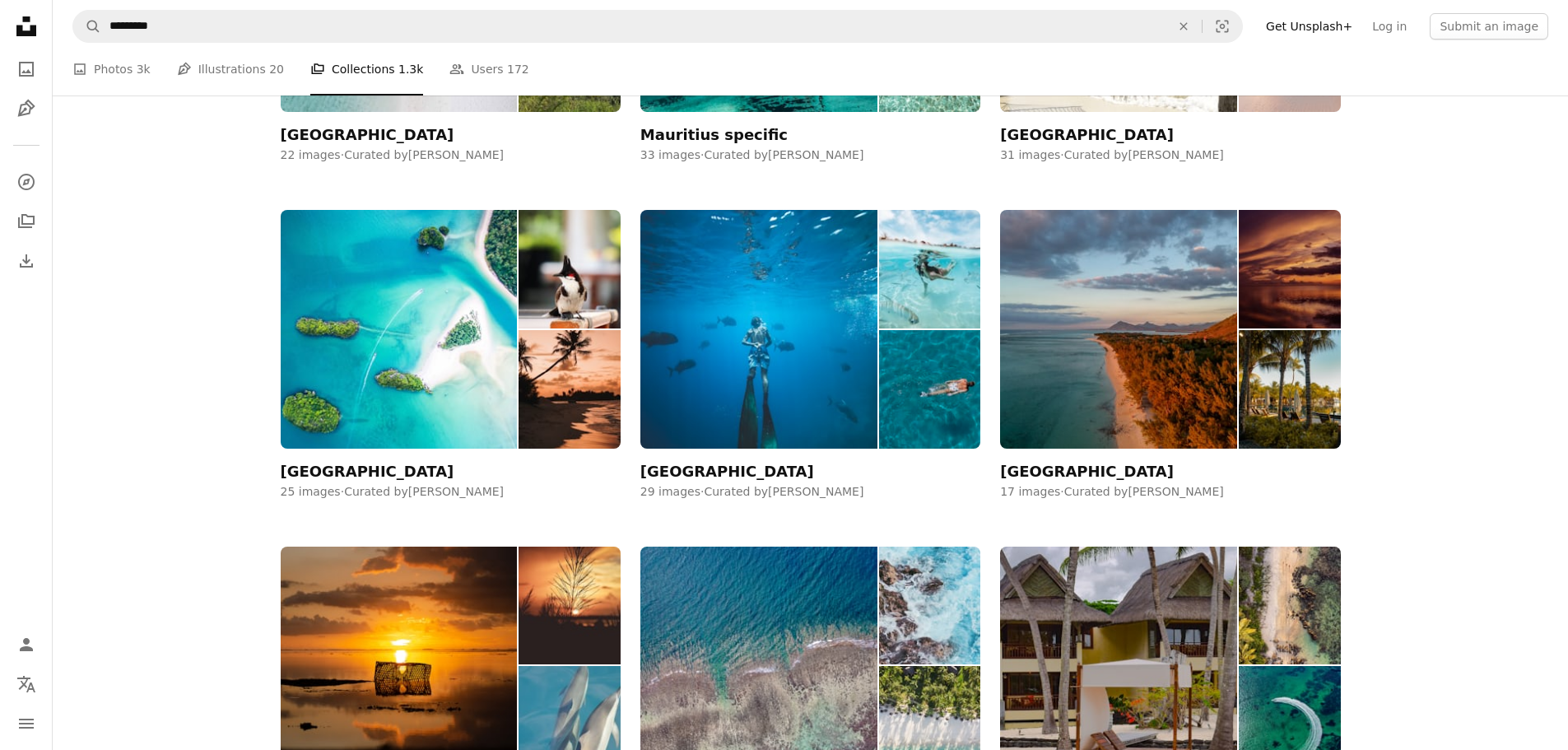
scroll to position [741, 0]
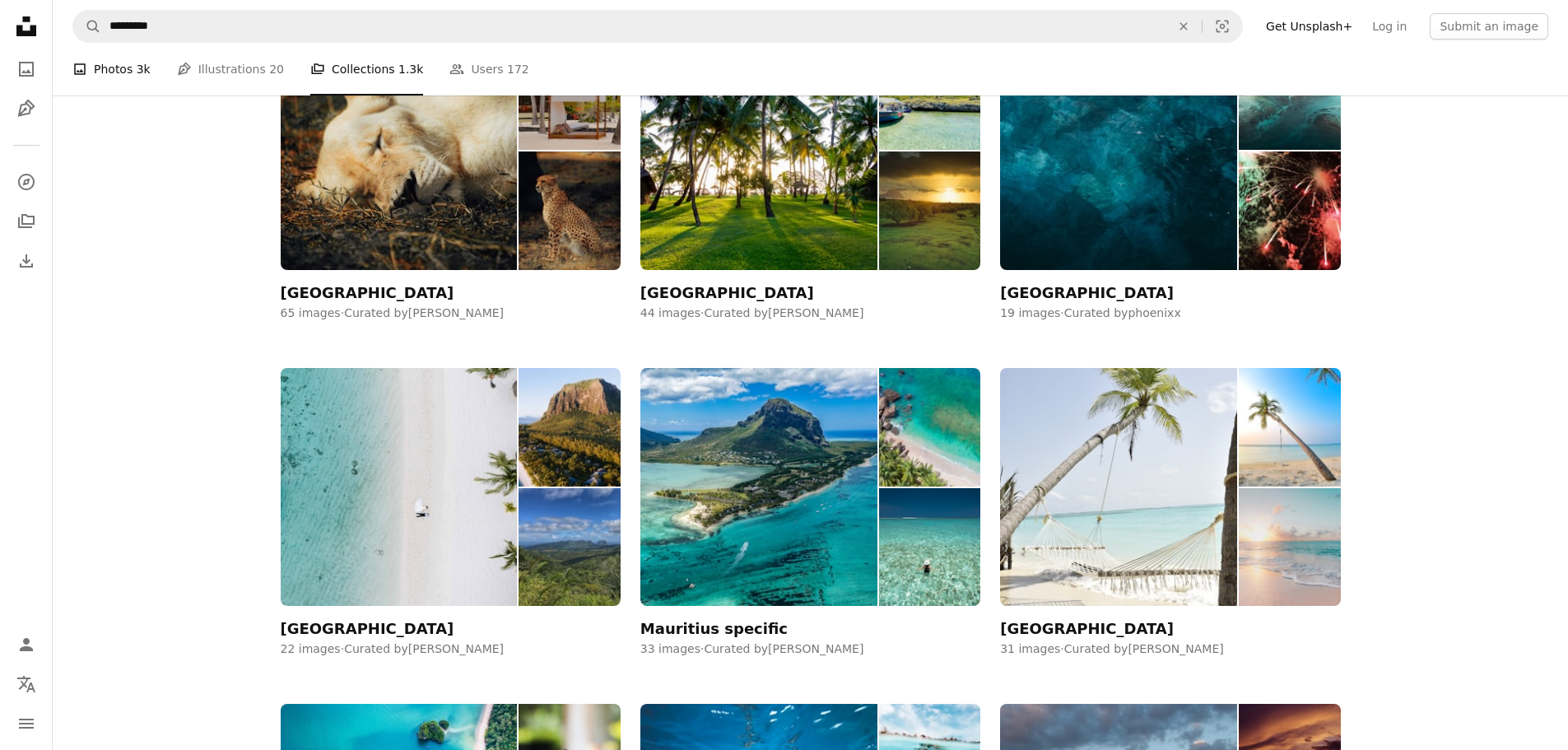
click at [85, 57] on link "A photo Photos 3k" at bounding box center [111, 69] width 78 height 53
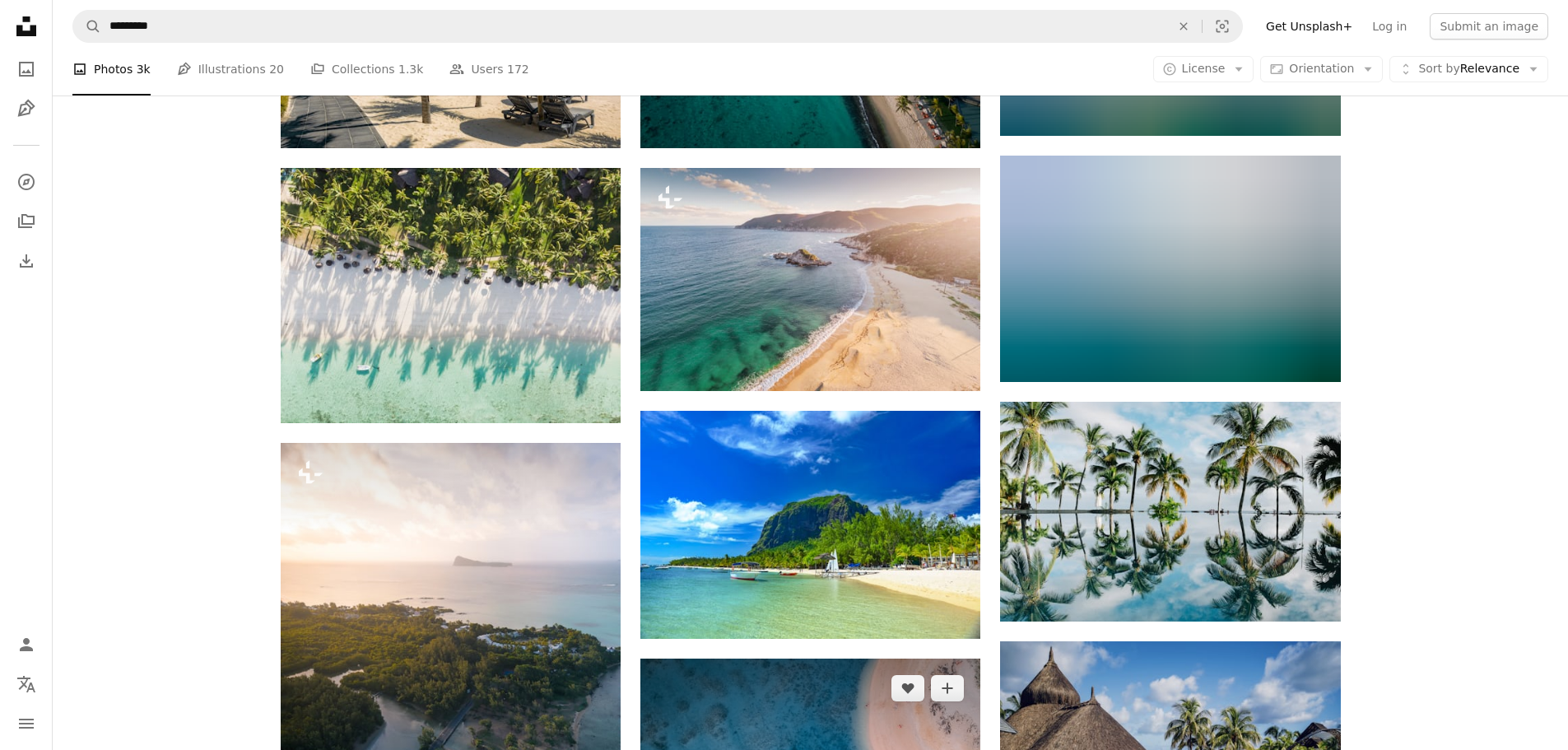
scroll to position [988, 0]
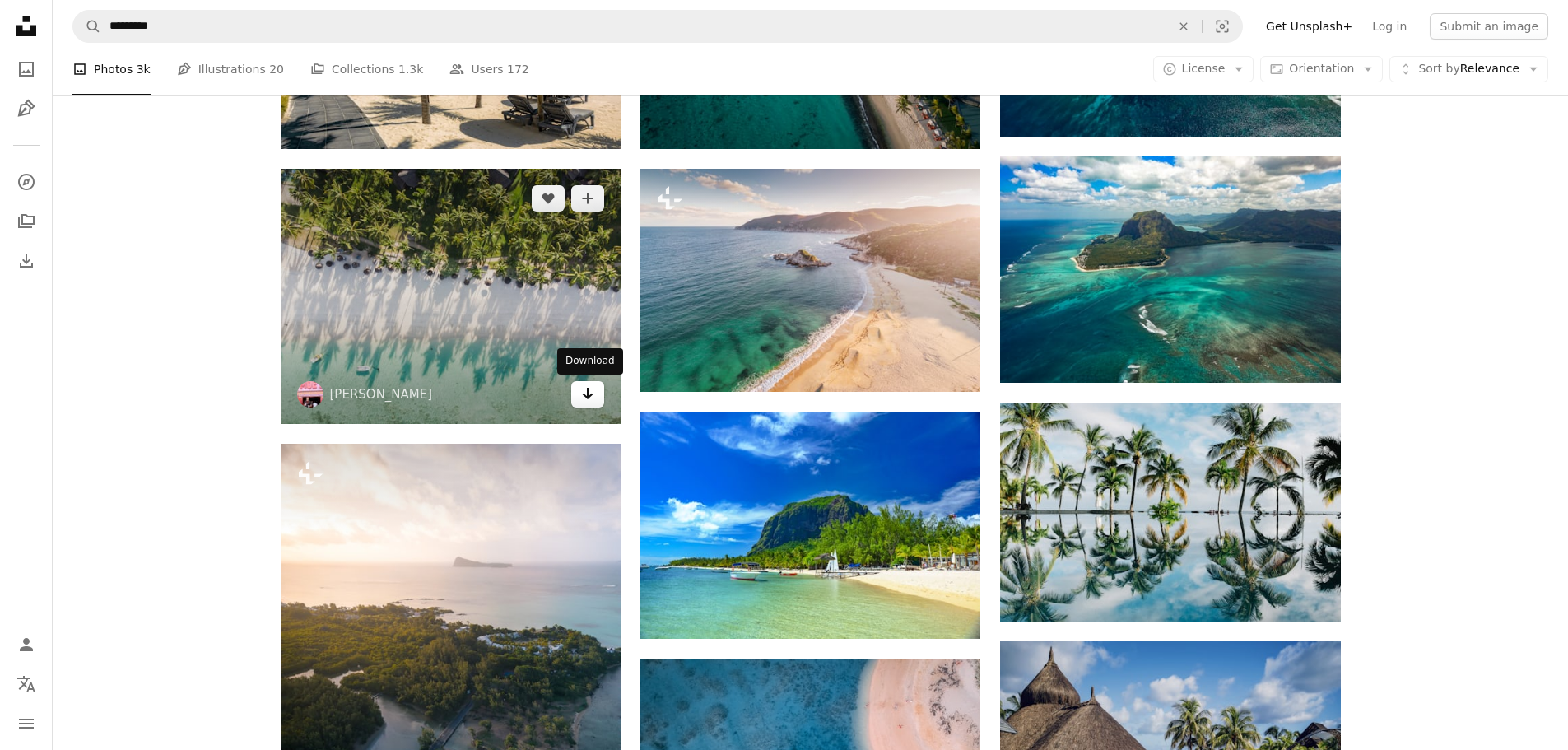
click at [585, 397] on icon "Arrow pointing down" at bounding box center [588, 393] width 13 height 19
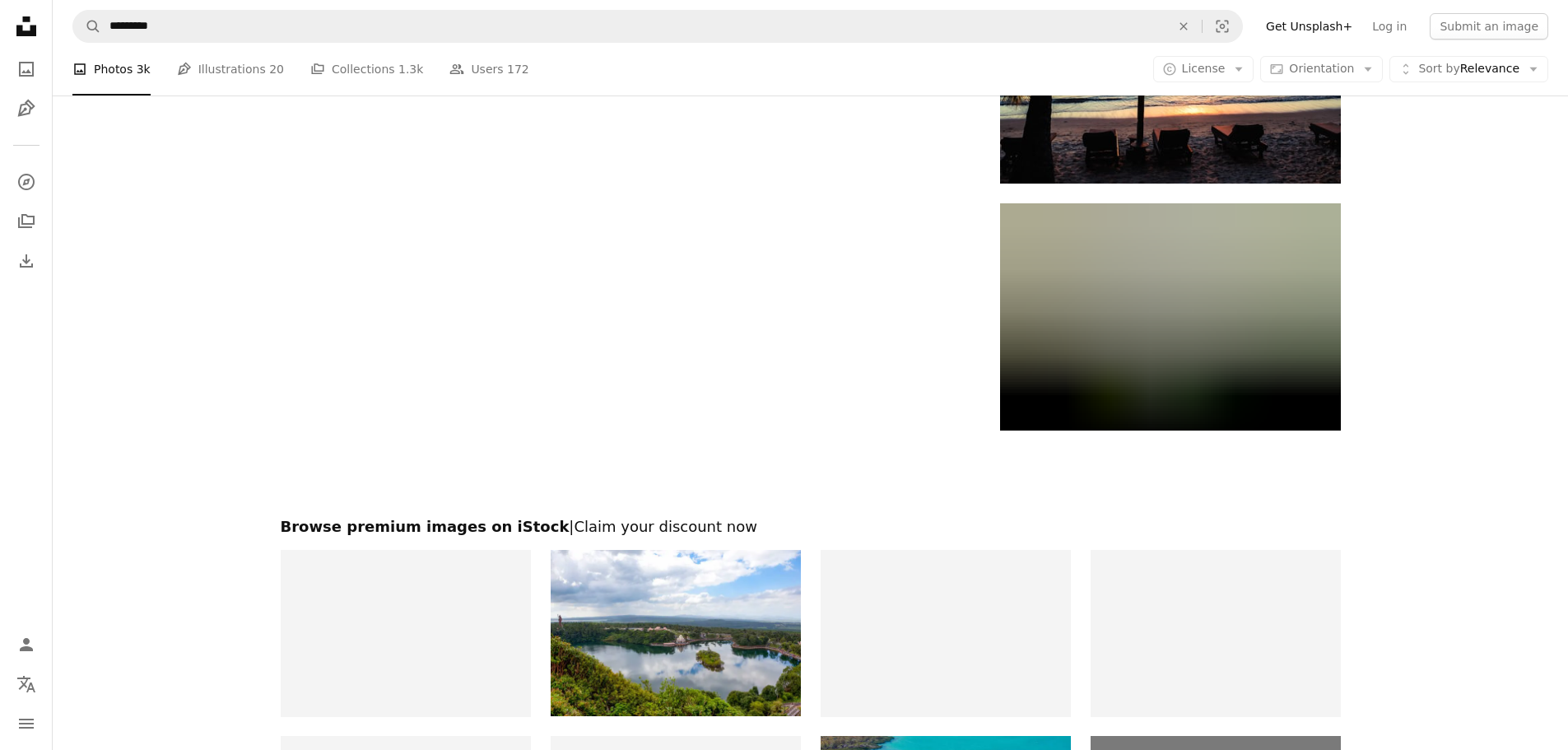
scroll to position [2222, 0]
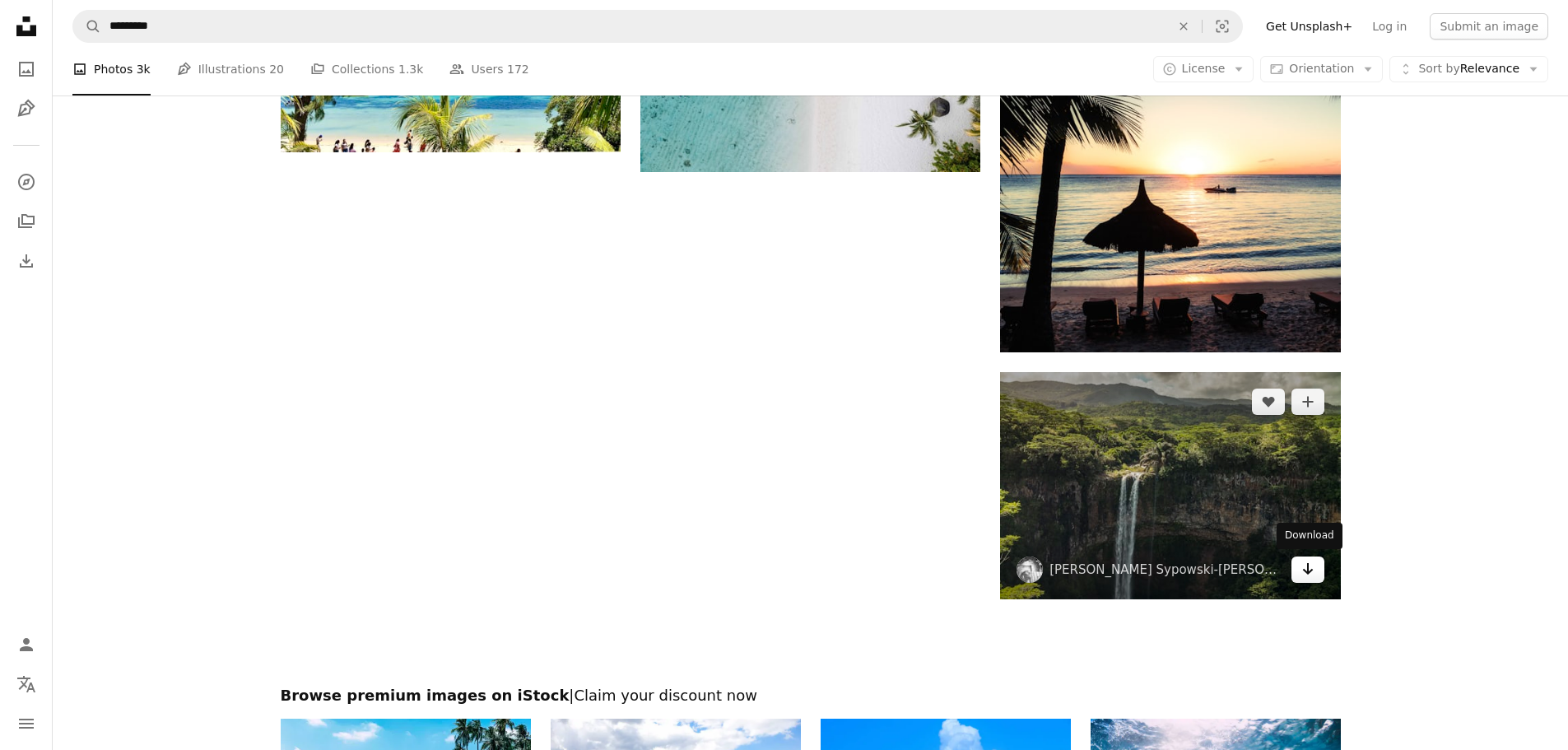
click at [1313, 572] on icon "Arrow pointing down" at bounding box center [1308, 568] width 13 height 19
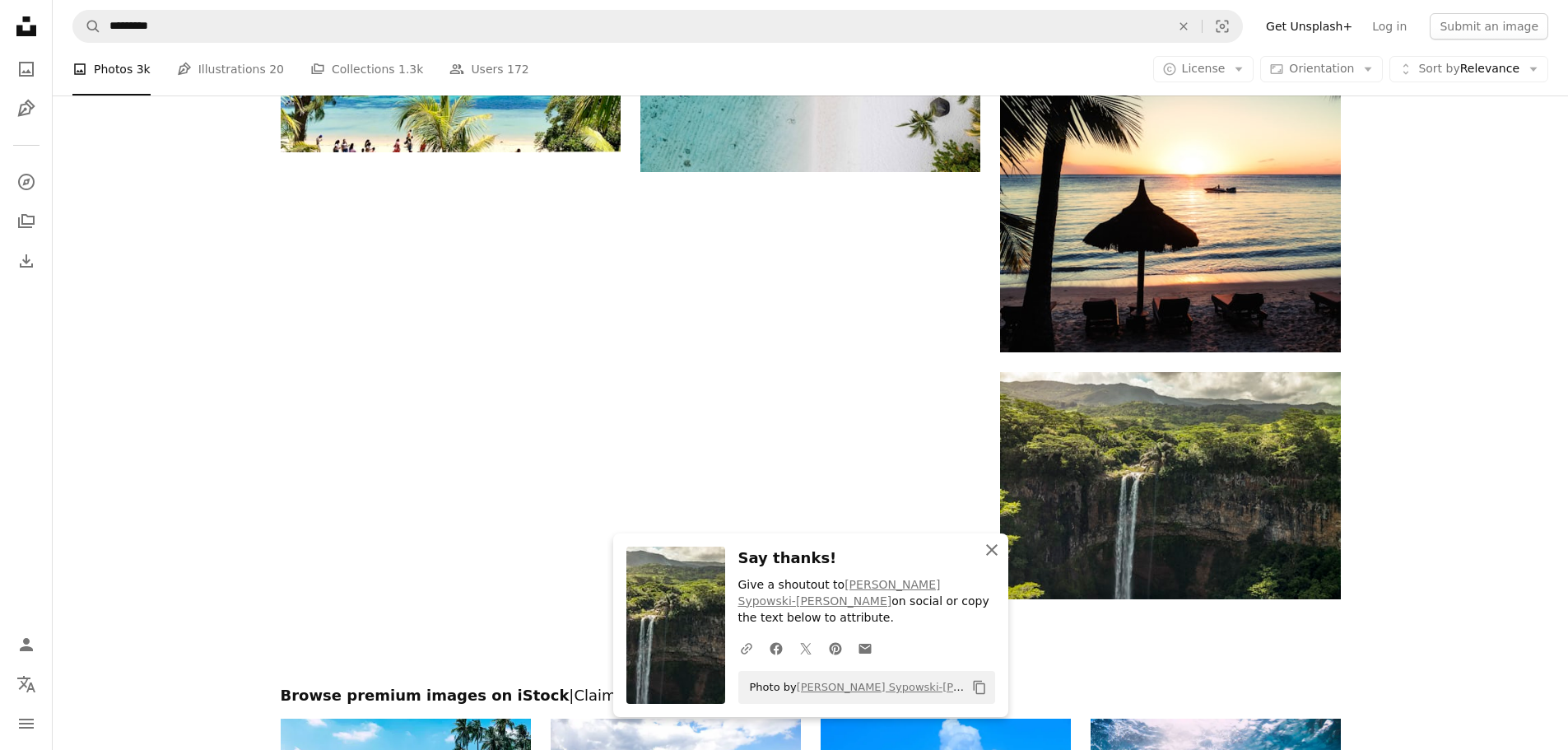
click at [995, 560] on icon "An X shape" at bounding box center [991, 549] width 19 height 19
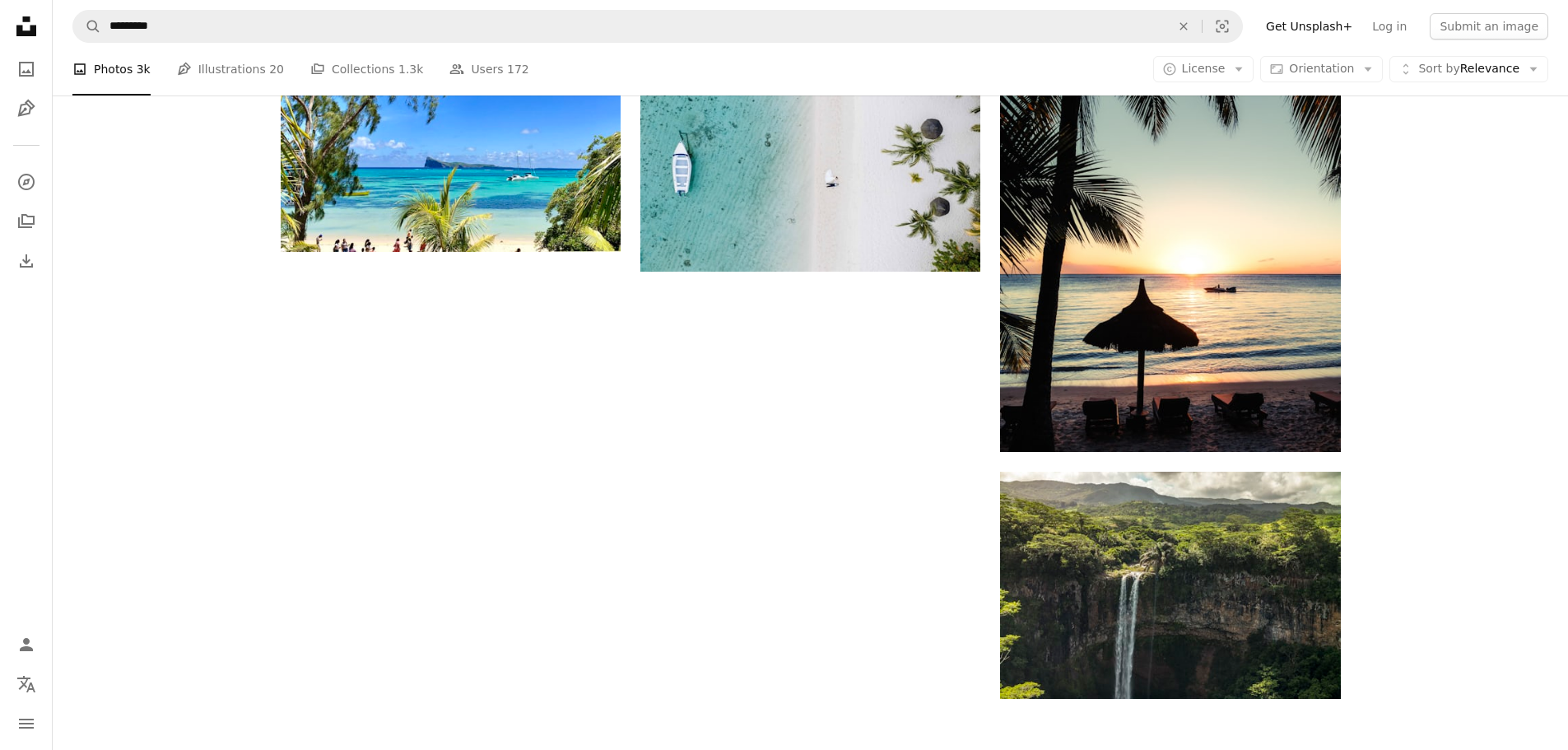
scroll to position [2140, 0]
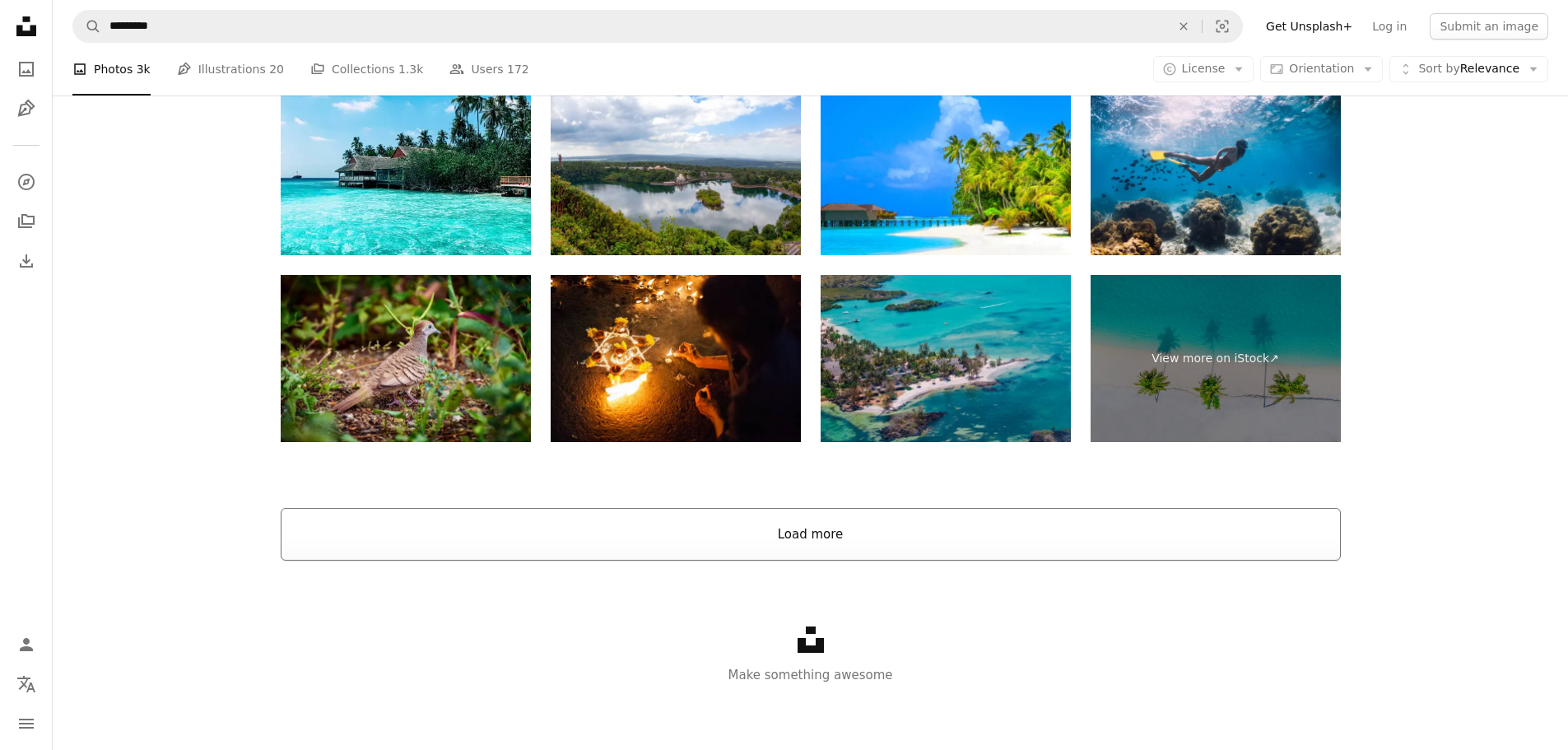
click at [796, 523] on button "Load more" at bounding box center [811, 534] width 1060 height 53
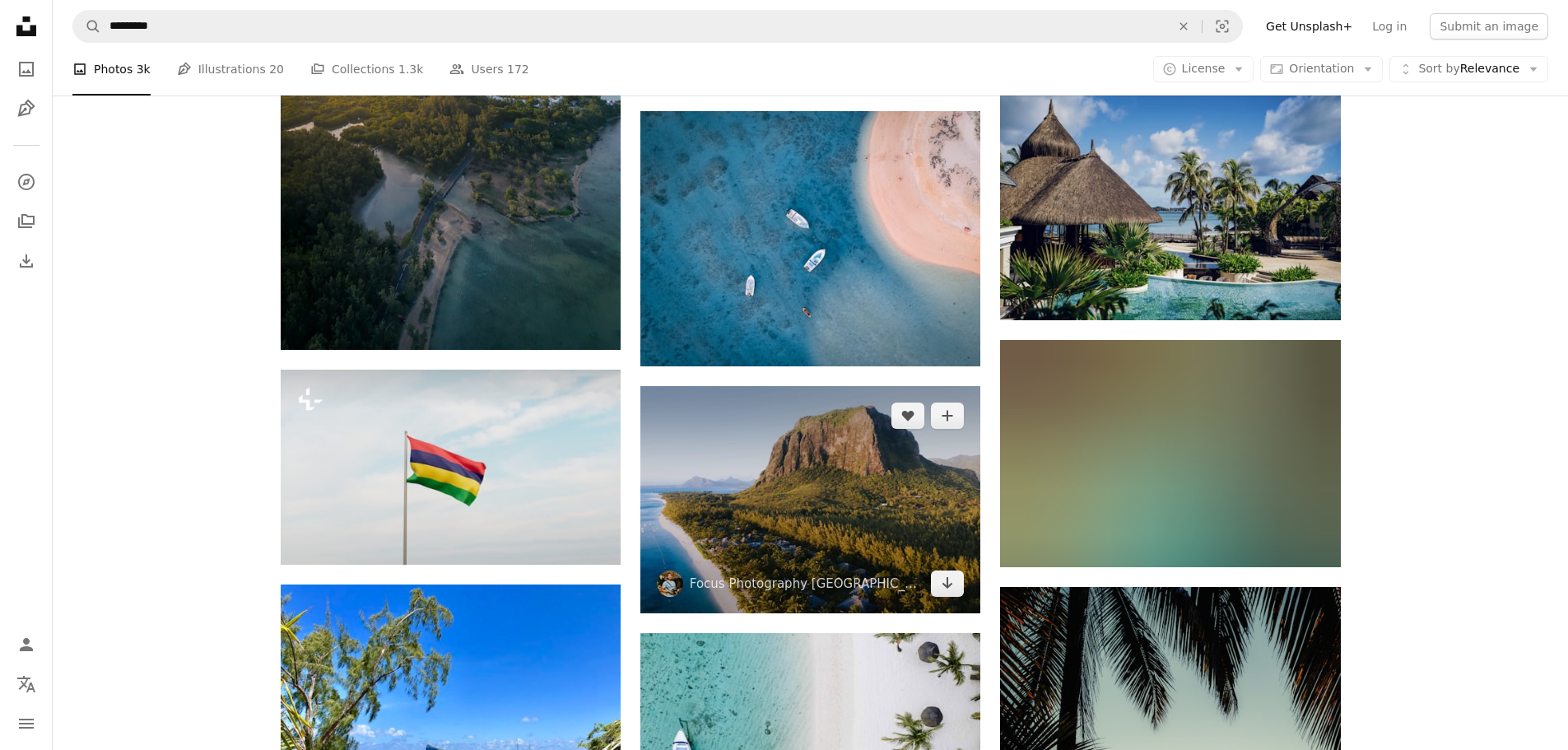
scroll to position [1617, 0]
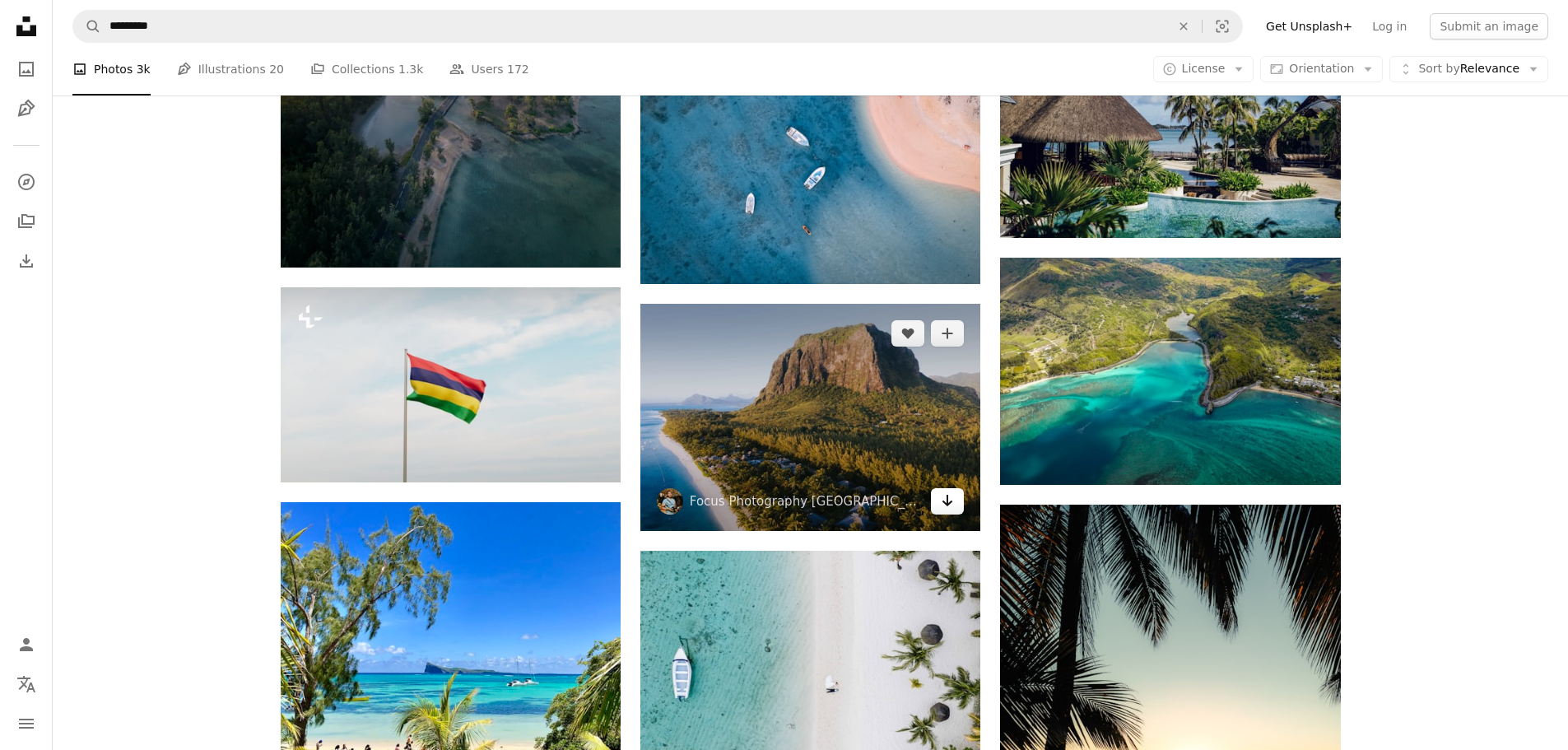
click at [950, 503] on icon "Arrow pointing down" at bounding box center [947, 500] width 13 height 19
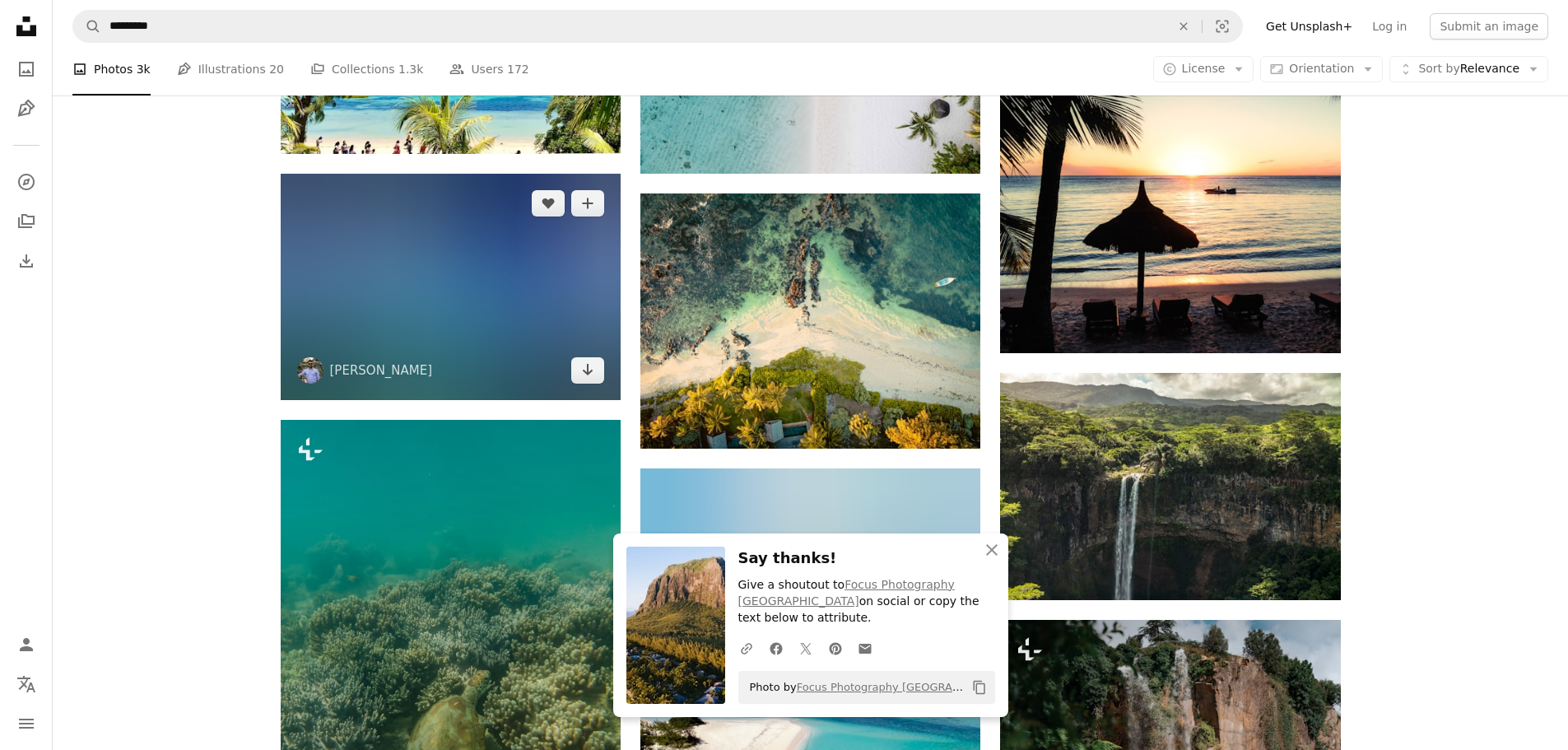
scroll to position [2276, 0]
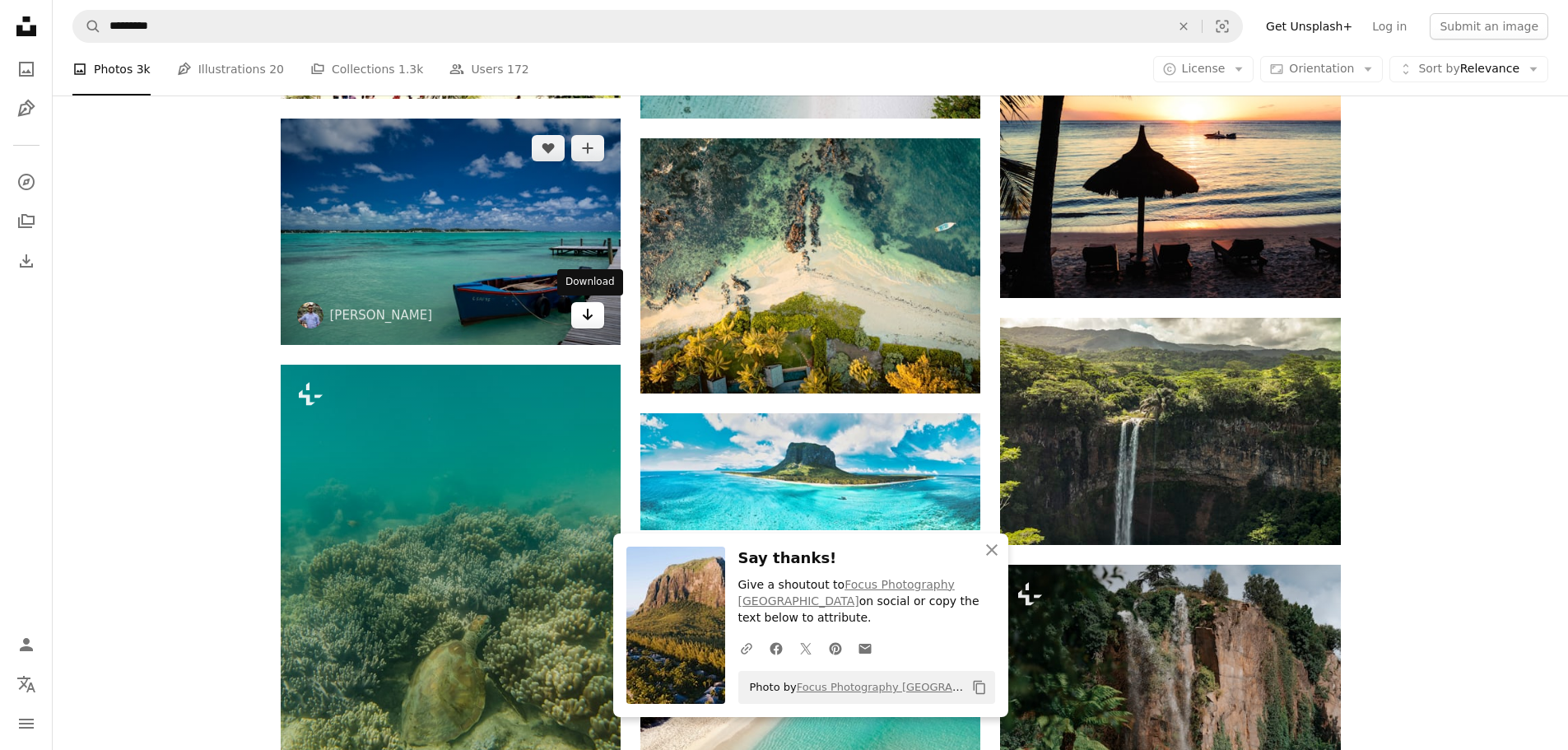
click at [585, 322] on icon "Arrow pointing down" at bounding box center [588, 313] width 13 height 19
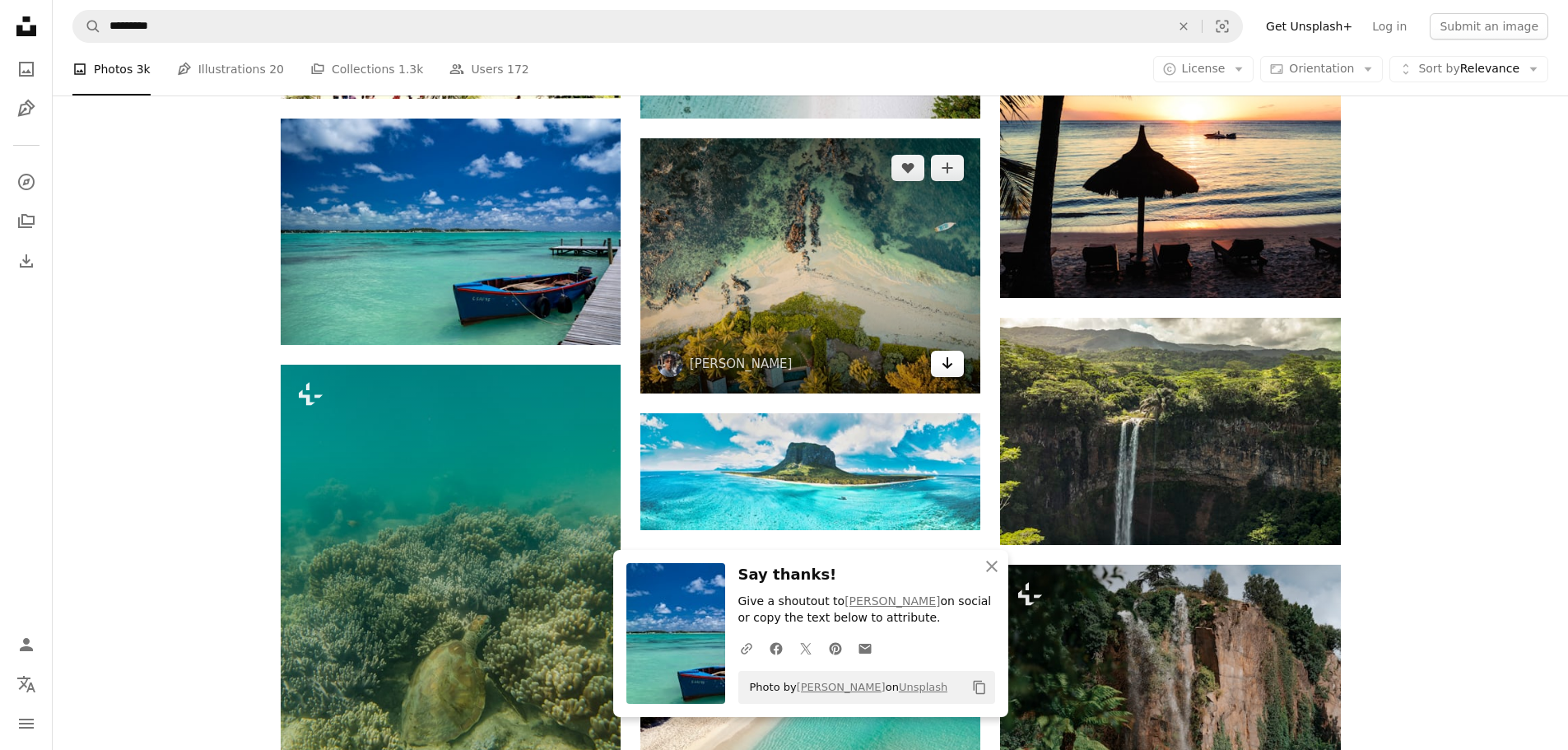
click at [939, 367] on link "Arrow pointing down" at bounding box center [947, 363] width 33 height 26
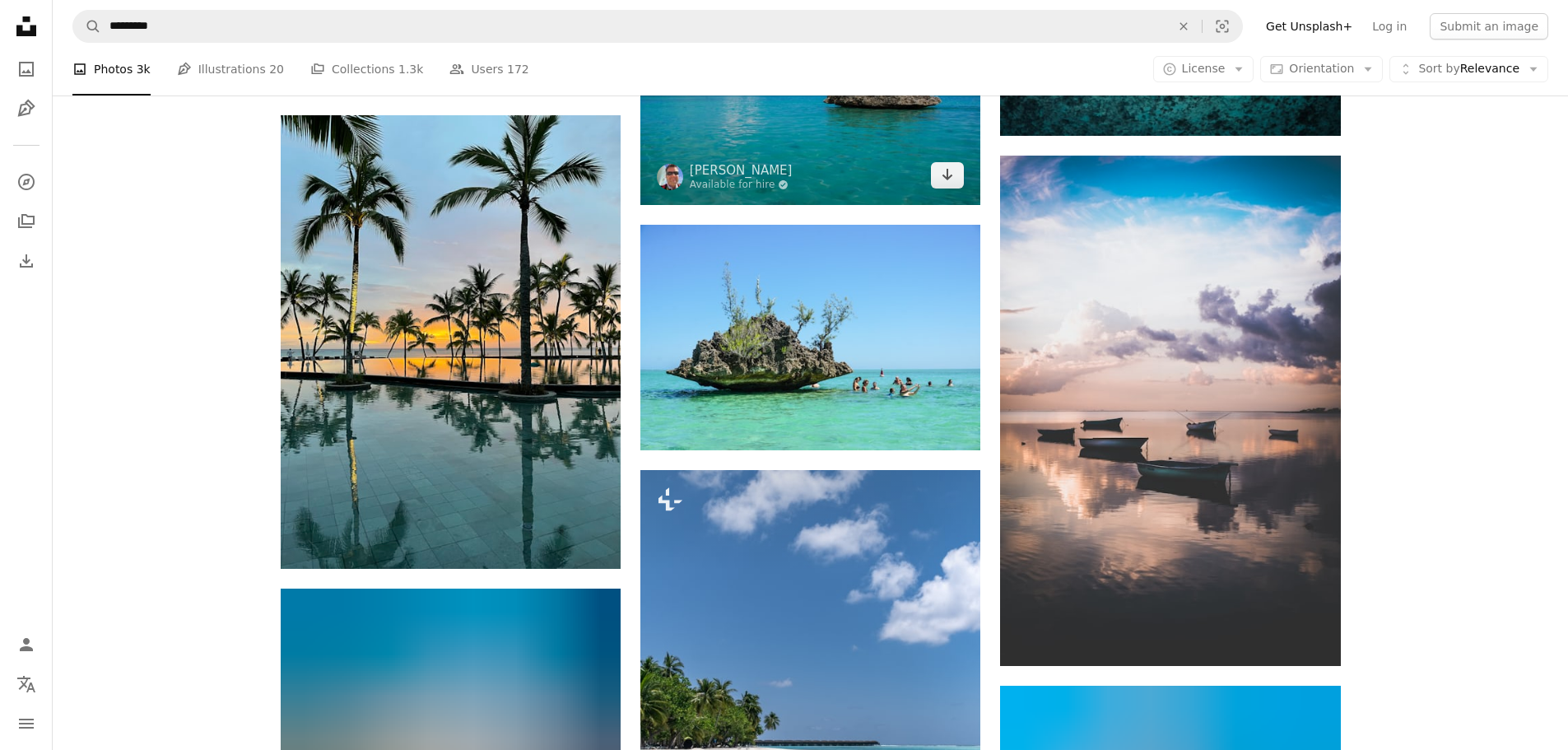
scroll to position [11413, 0]
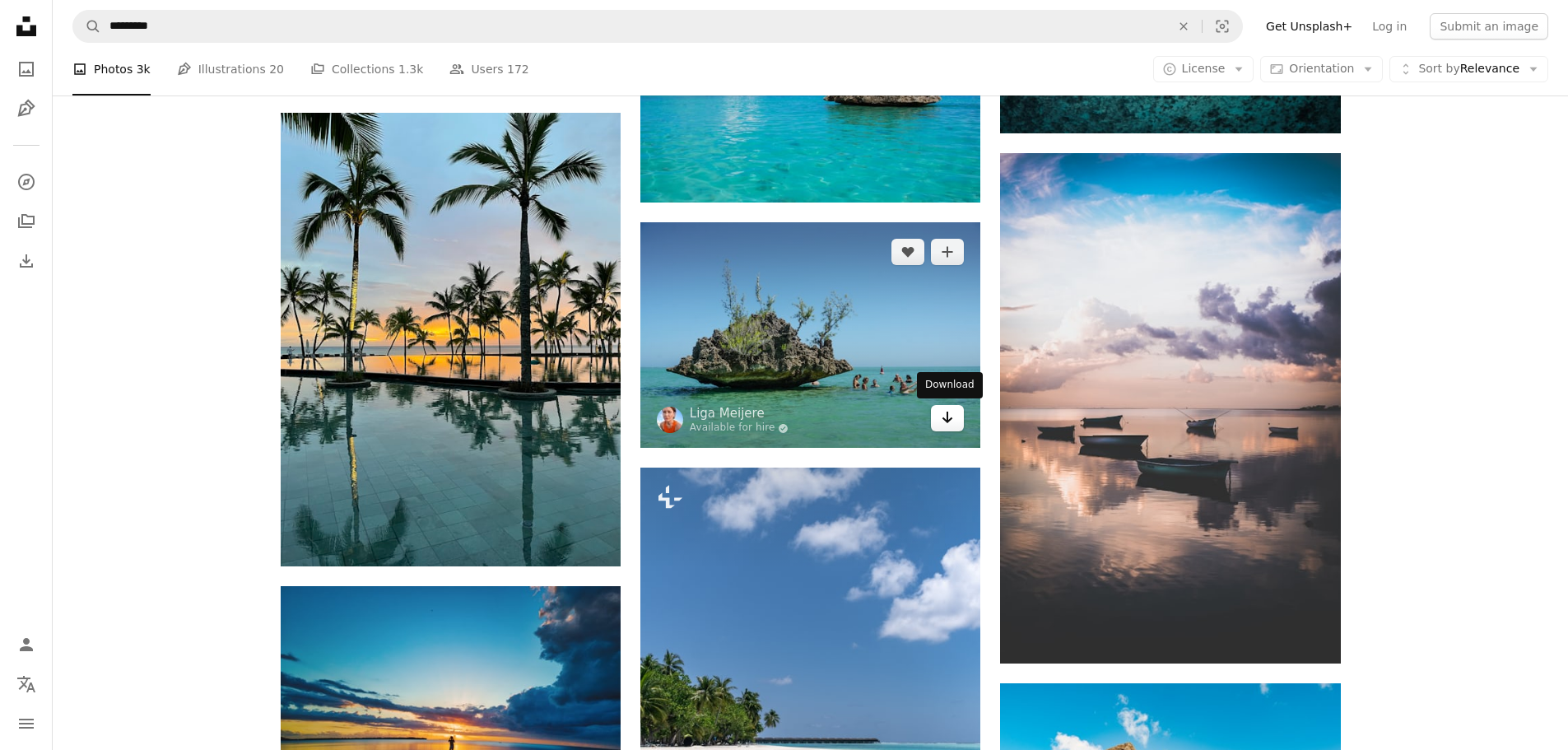
click at [943, 421] on icon "Arrow pointing down" at bounding box center [947, 416] width 13 height 19
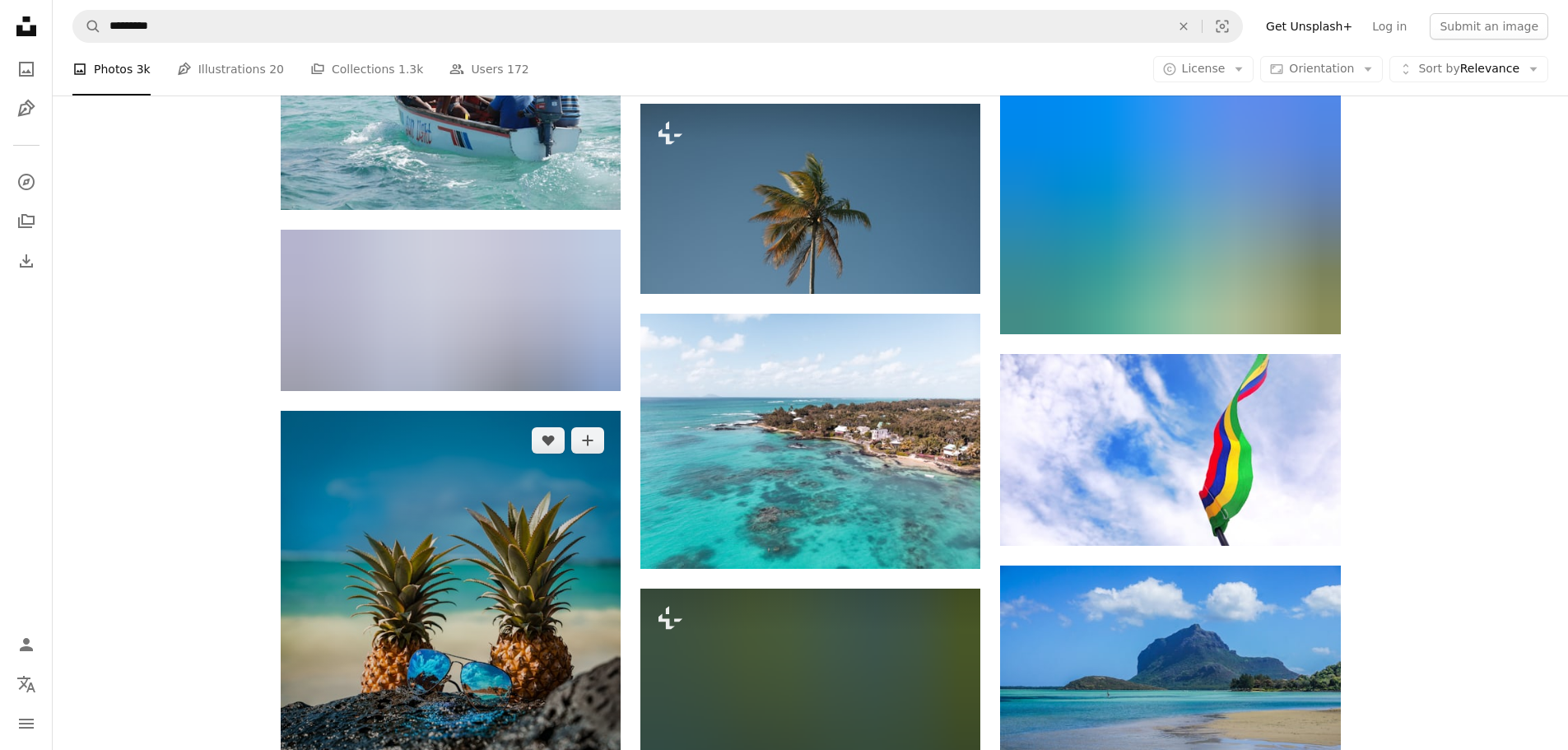
scroll to position [17997, 0]
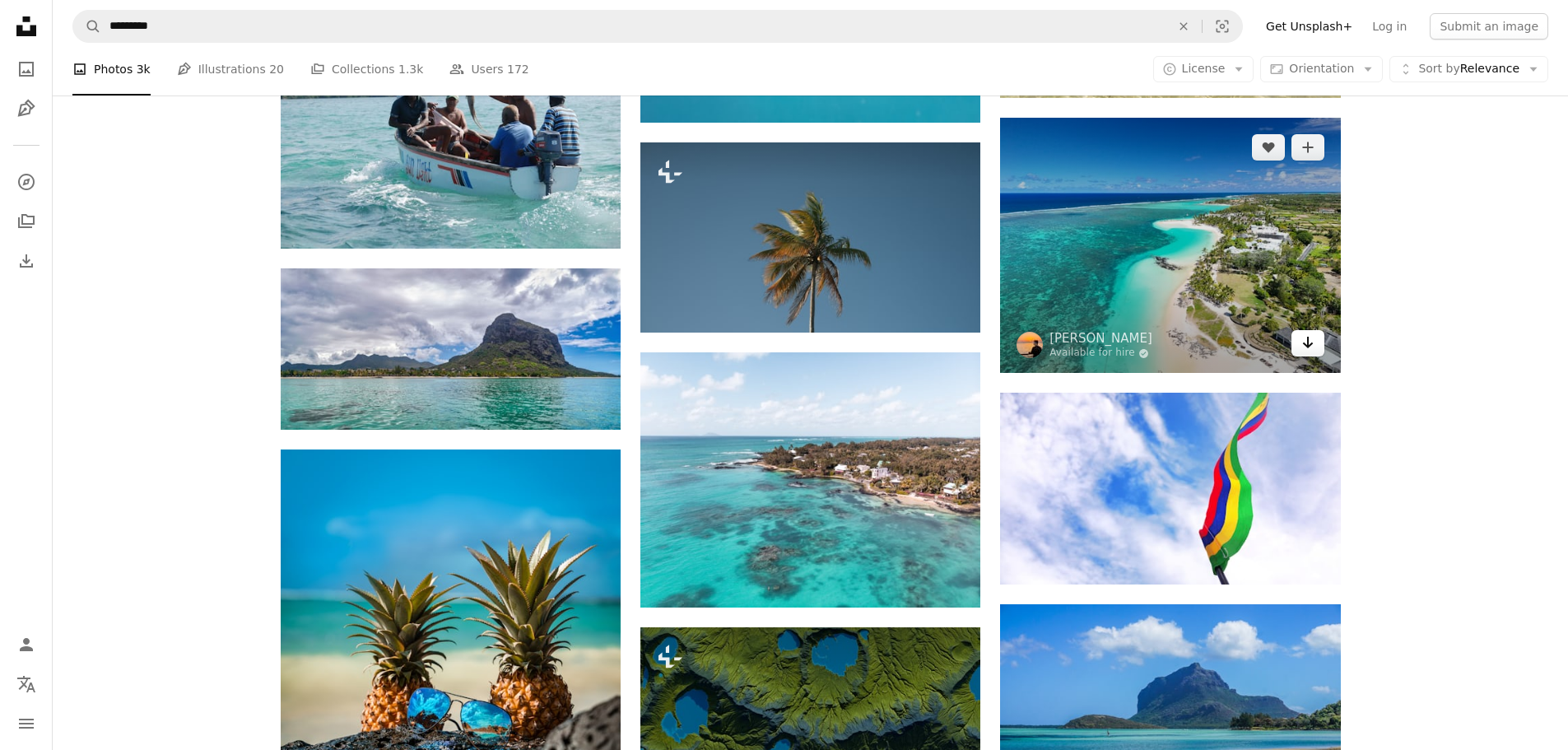
click at [1308, 349] on icon "Arrow pointing down" at bounding box center [1308, 342] width 13 height 19
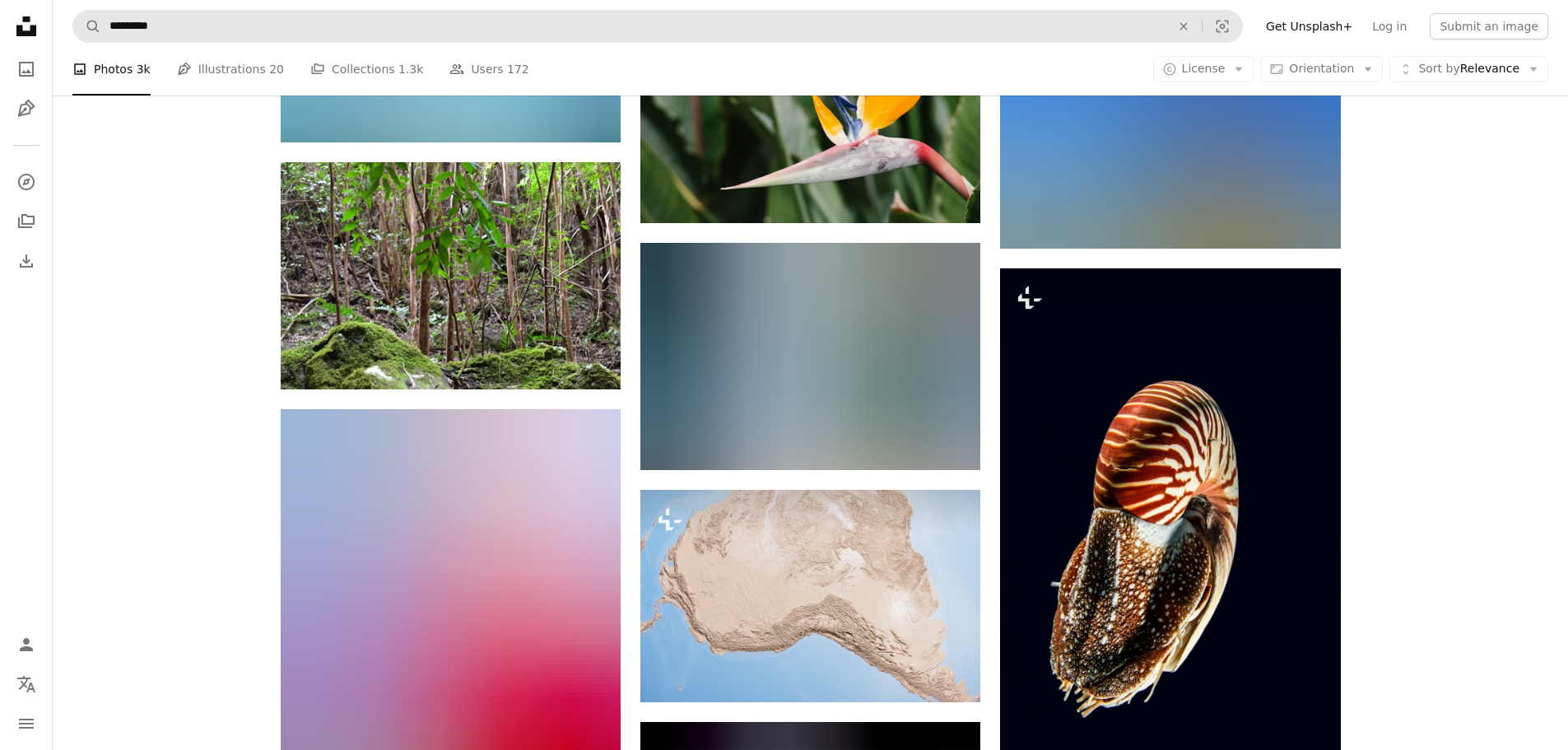
scroll to position [31167, 0]
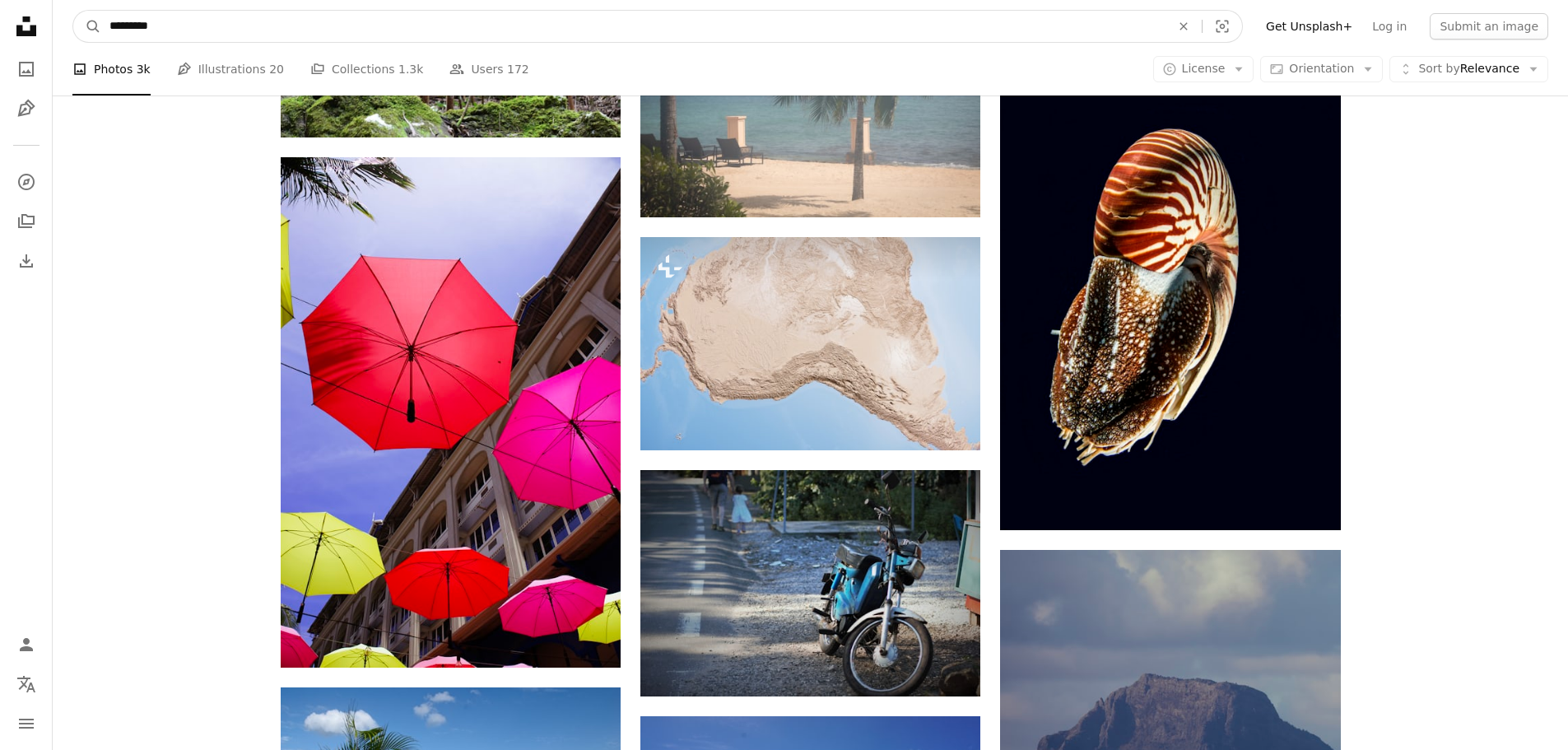
click at [222, 32] on input "*********" at bounding box center [633, 26] width 1064 height 31
type input "**********"
click at [73, 11] on button "A magnifying glass" at bounding box center [87, 26] width 28 height 31
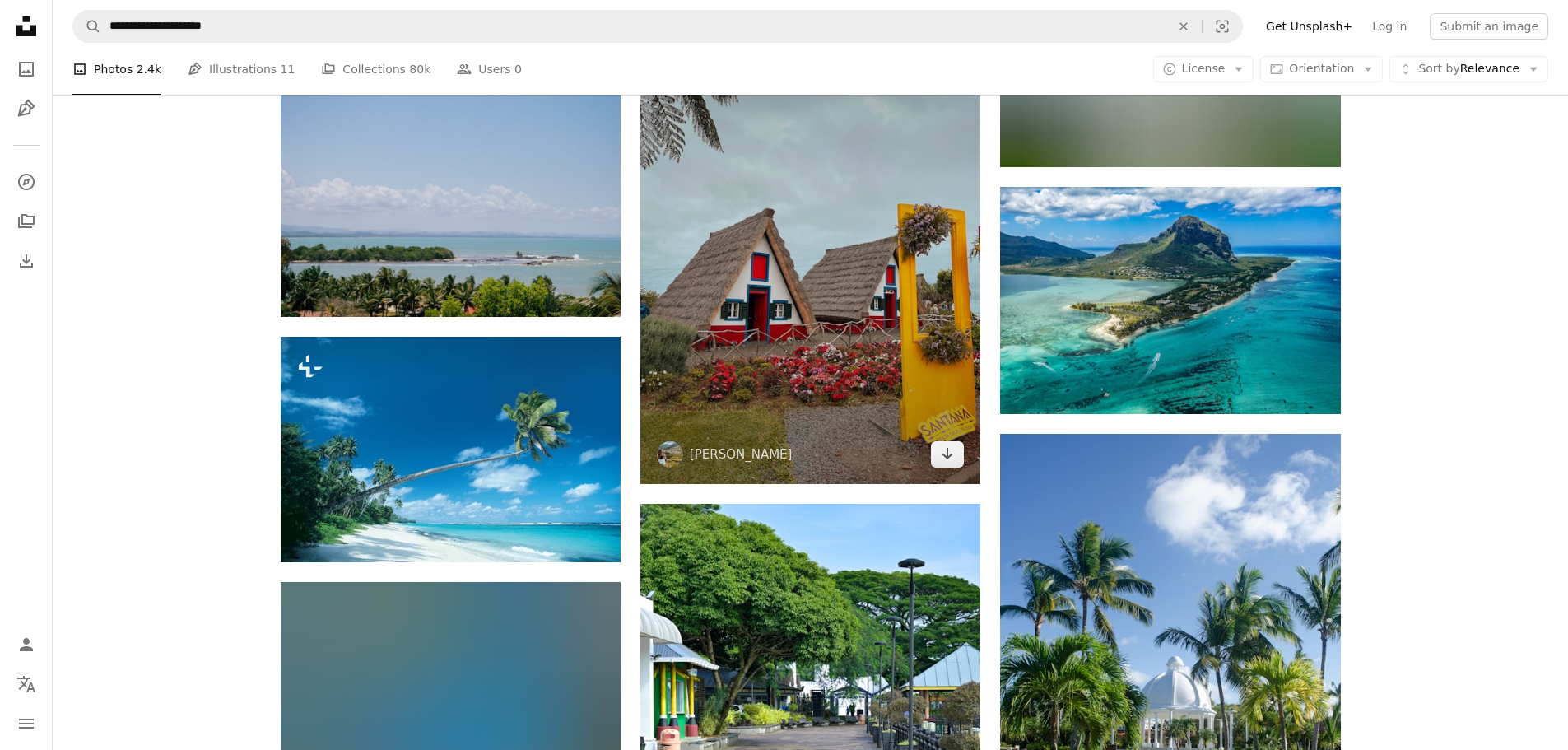
scroll to position [2140, 0]
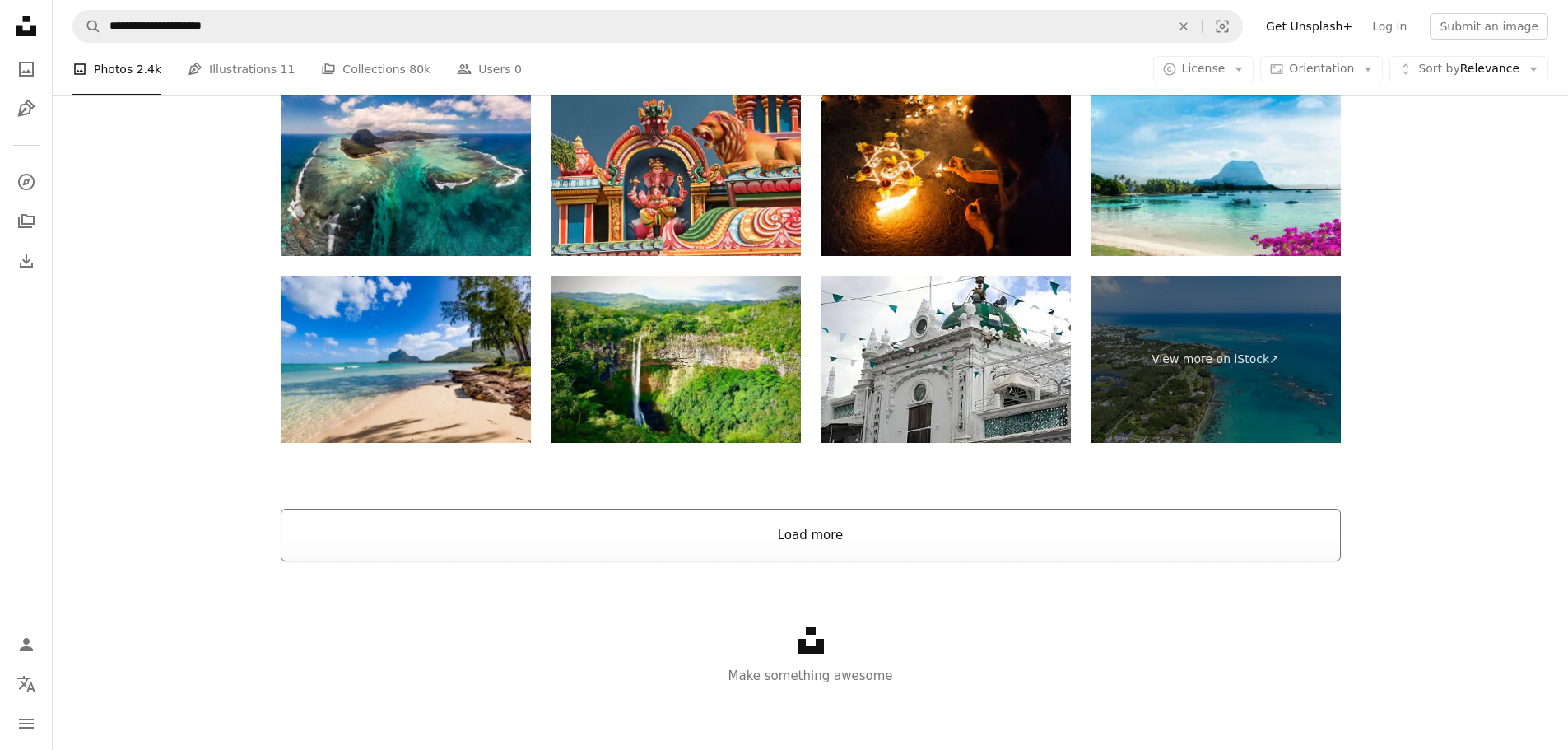
click at [762, 534] on button "Load more" at bounding box center [811, 535] width 1060 height 53
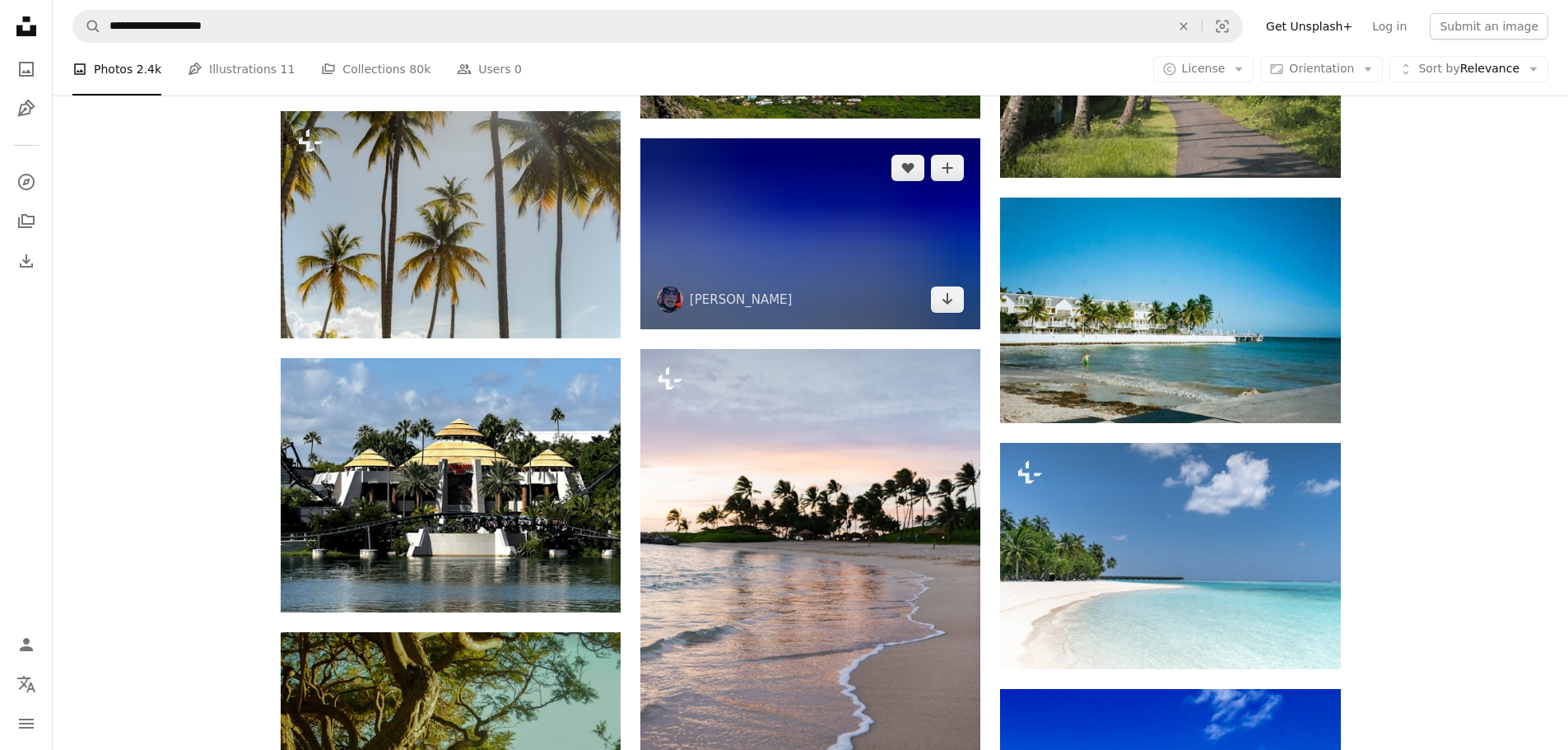
scroll to position [4830, 0]
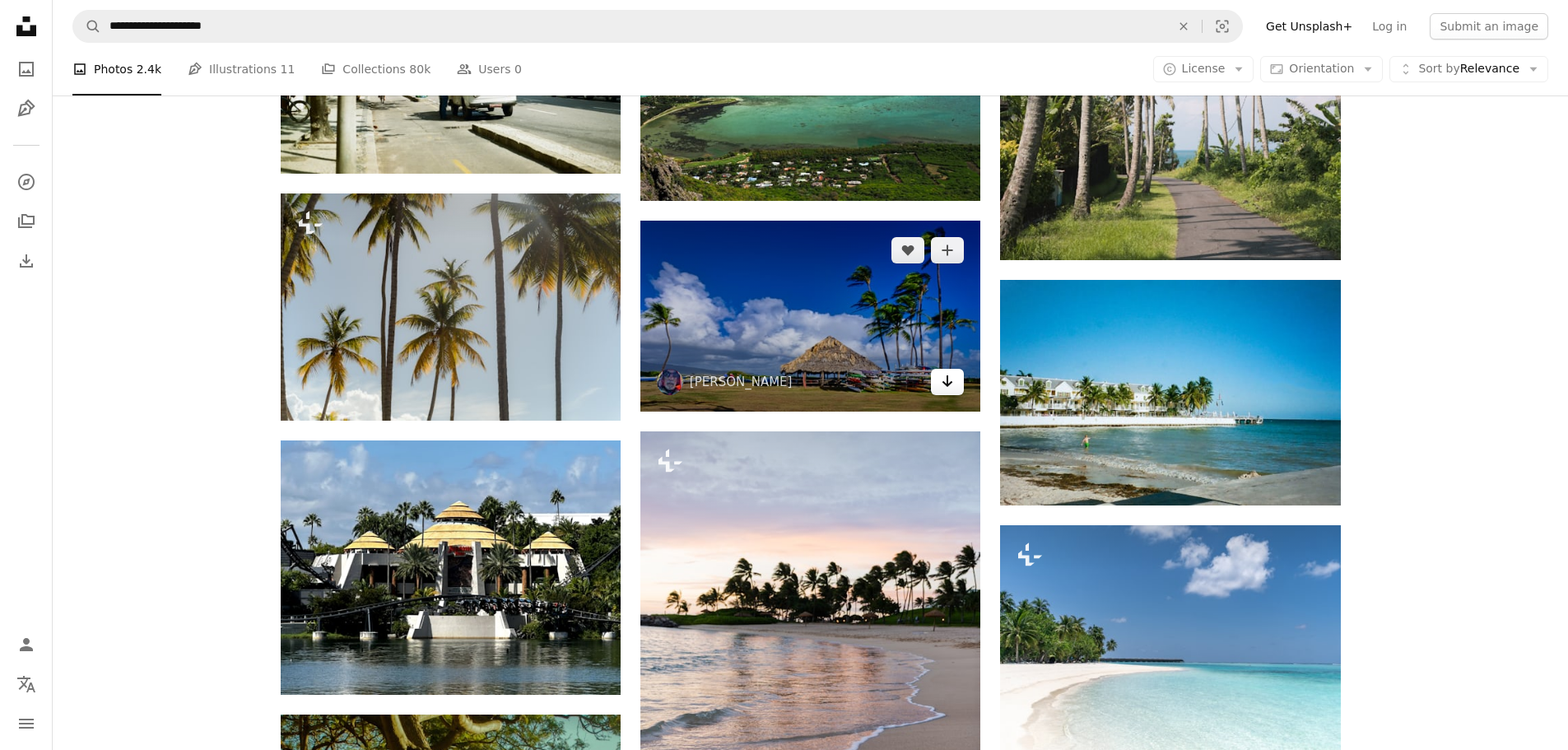
click at [939, 388] on link "Arrow pointing down" at bounding box center [947, 382] width 33 height 26
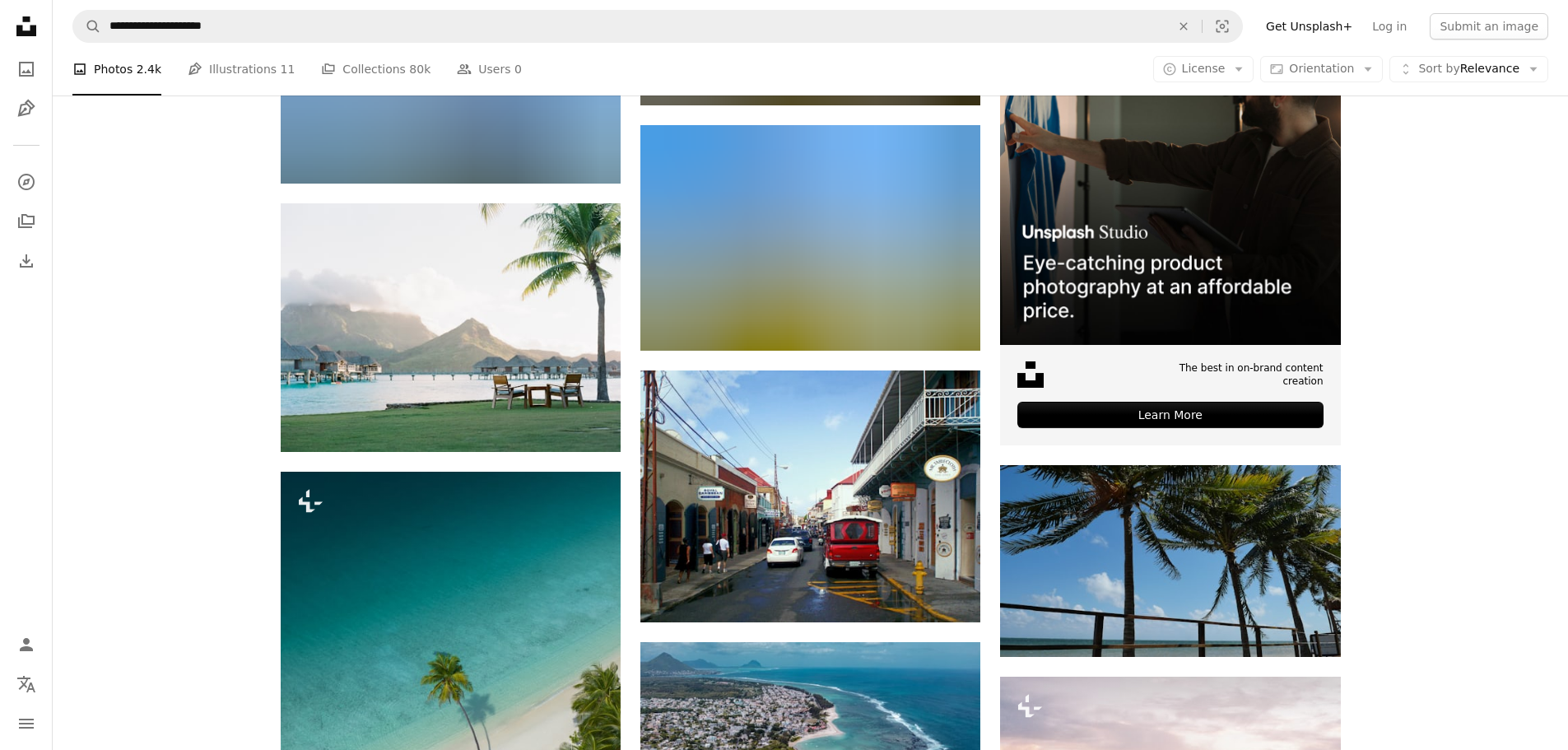
scroll to position [6394, 0]
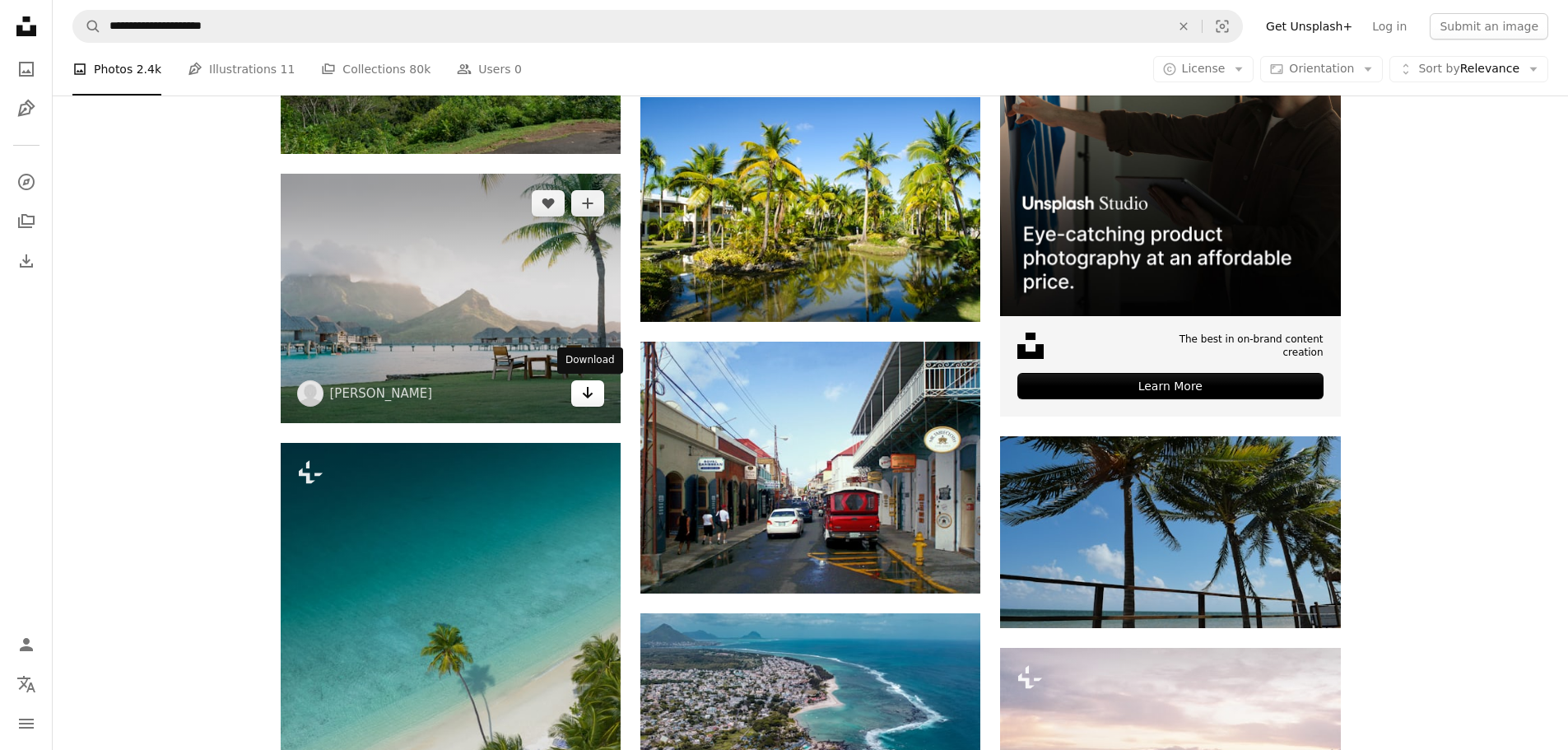
click at [589, 393] on icon "Arrow pointing down" at bounding box center [588, 392] width 13 height 19
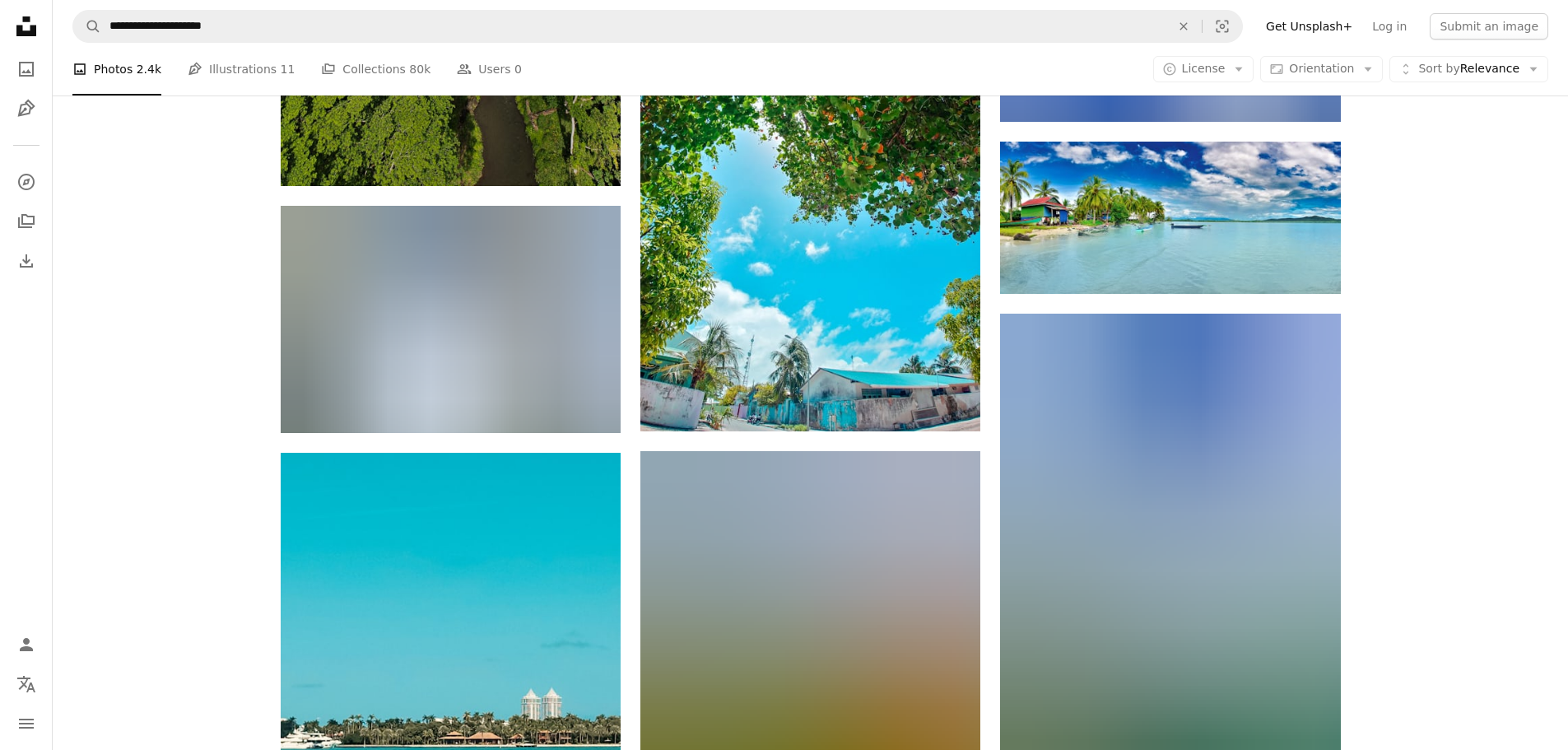
scroll to position [15613, 0]
